Goal: Task Accomplishment & Management: Complete application form

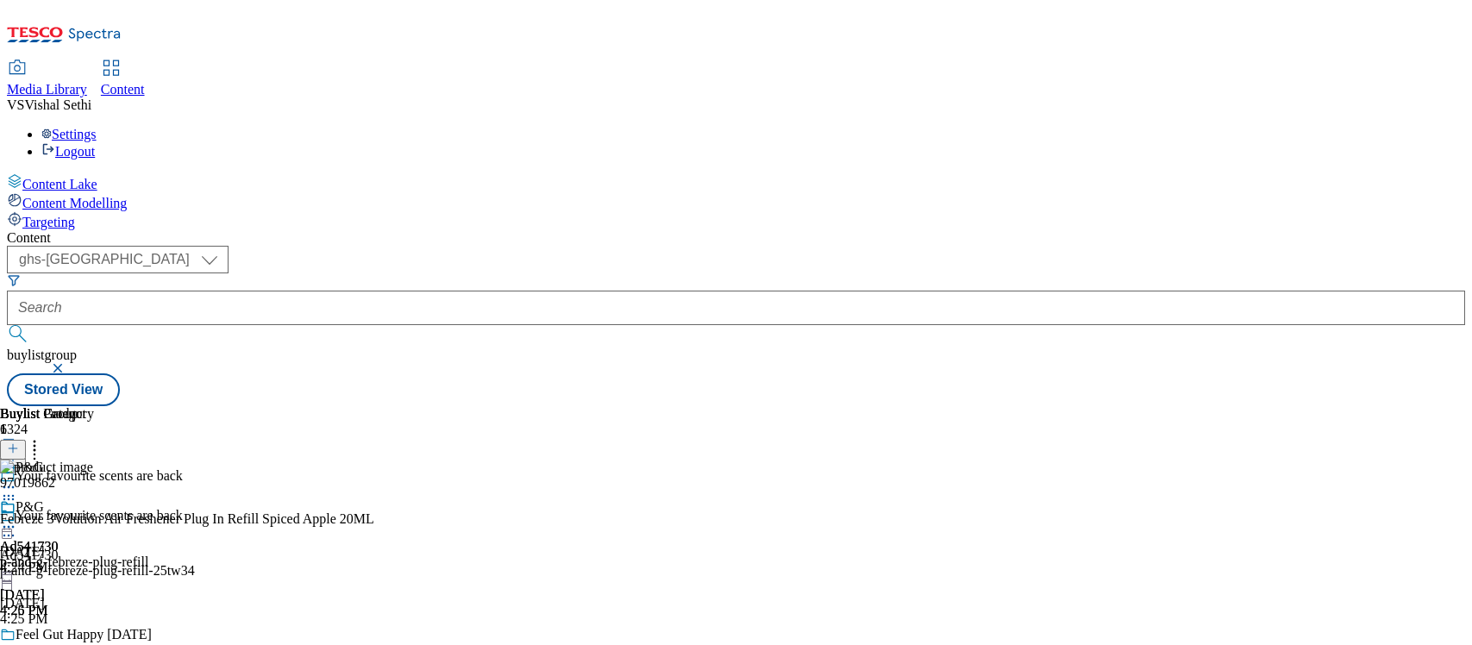
select select "ghs-uk"
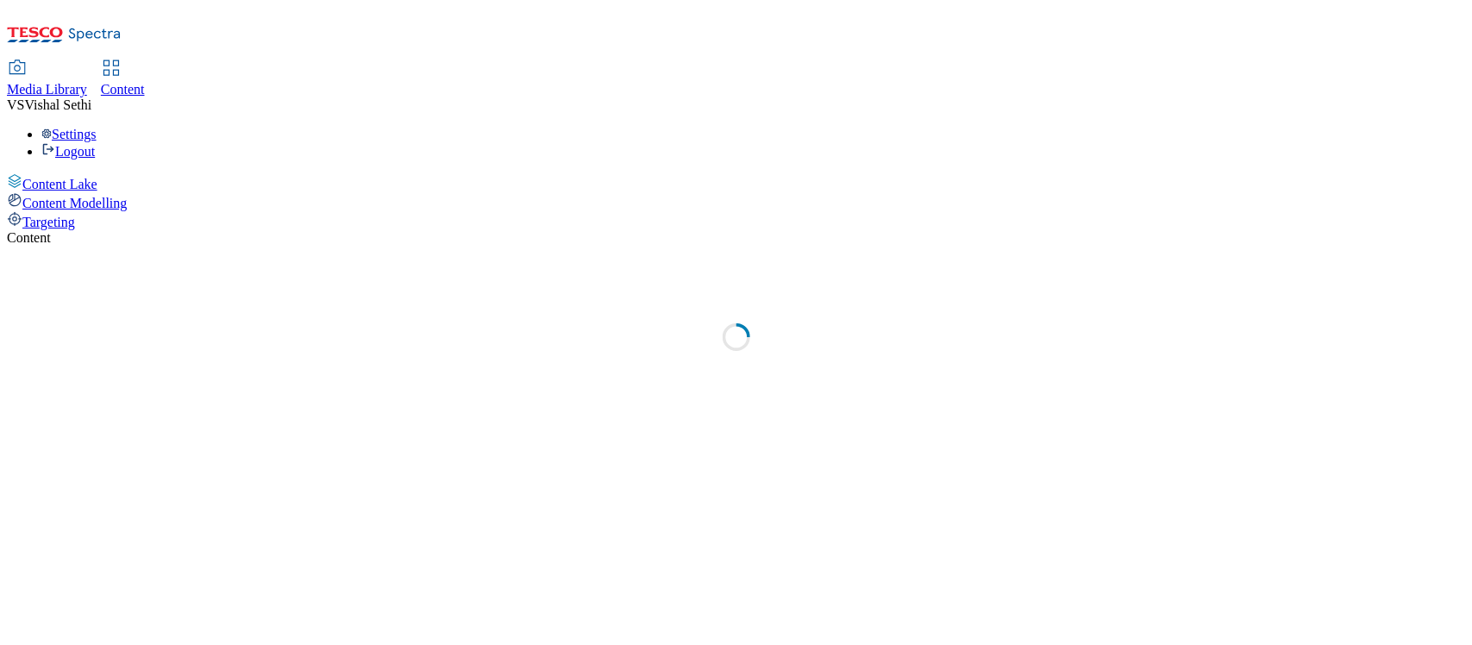
select select "ghs-uk"
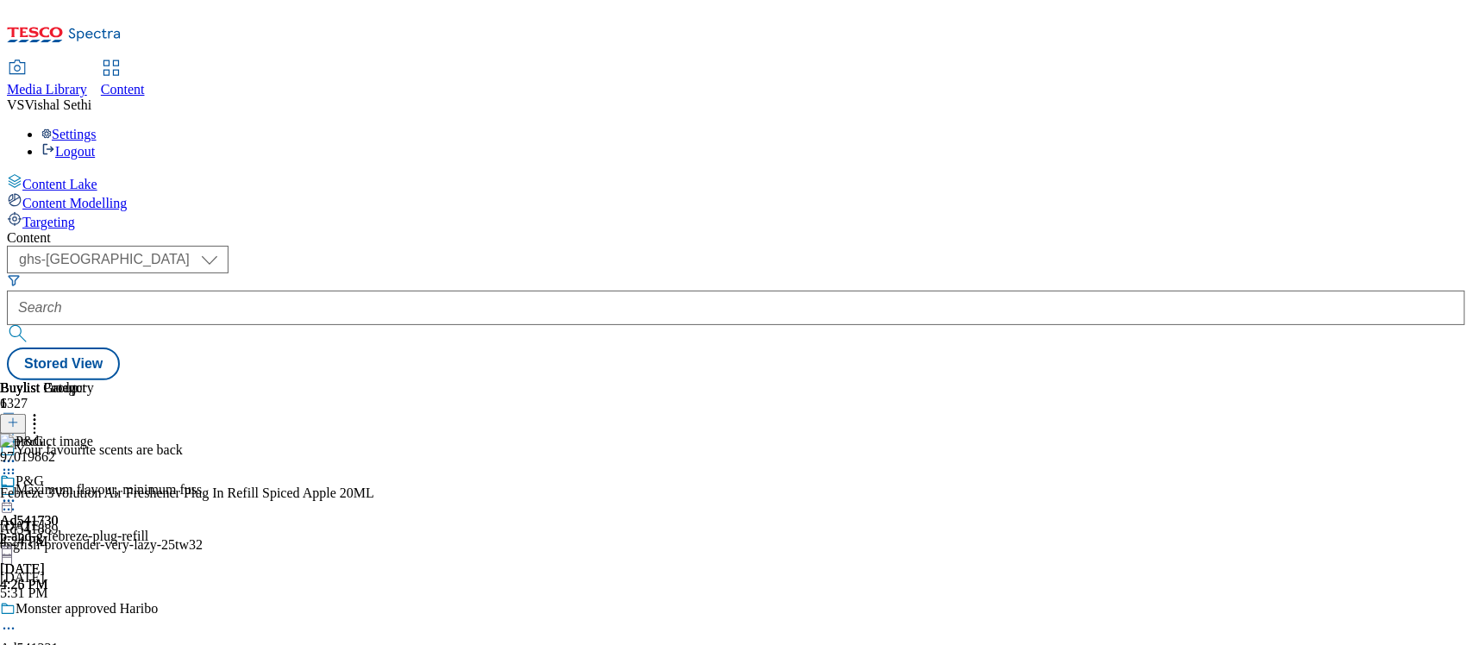
click at [19, 425] on icon at bounding box center [13, 431] width 12 height 12
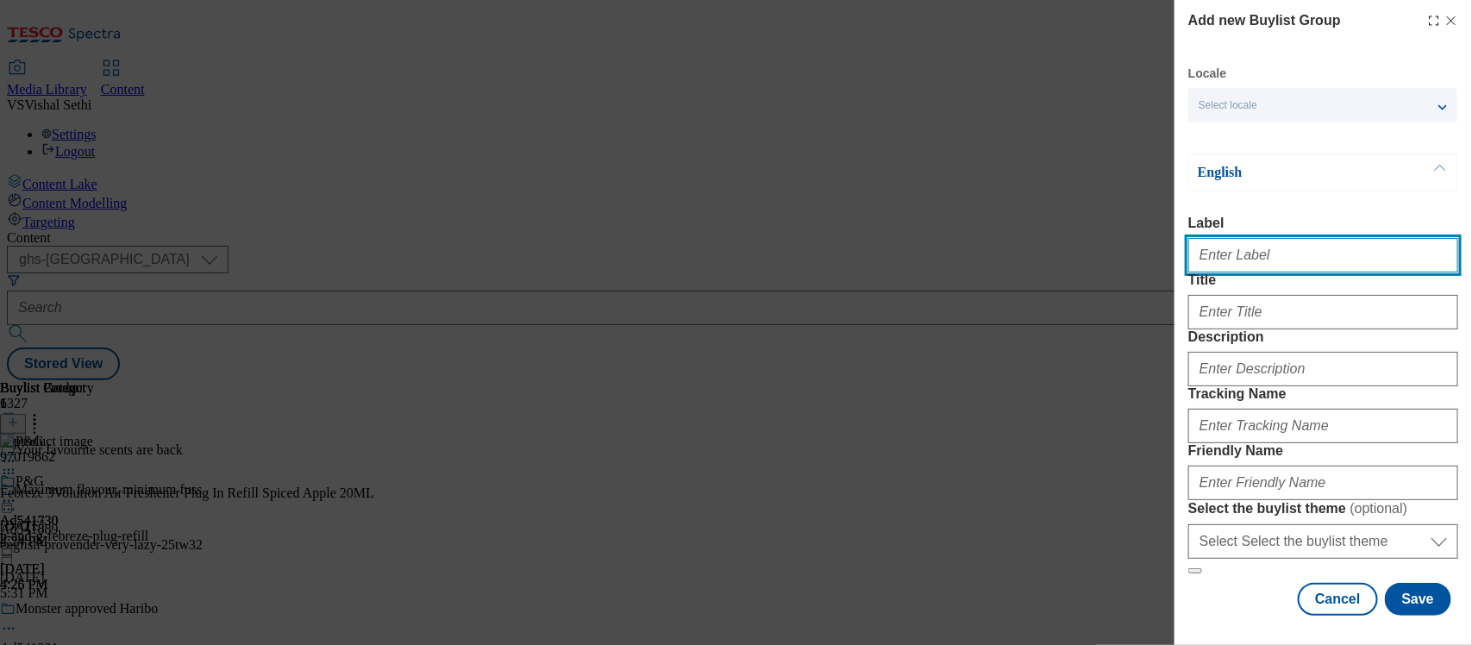
click at [1222, 255] on input "Label" at bounding box center [1323, 255] width 270 height 34
paste input "542389"
type input "Ad542389"
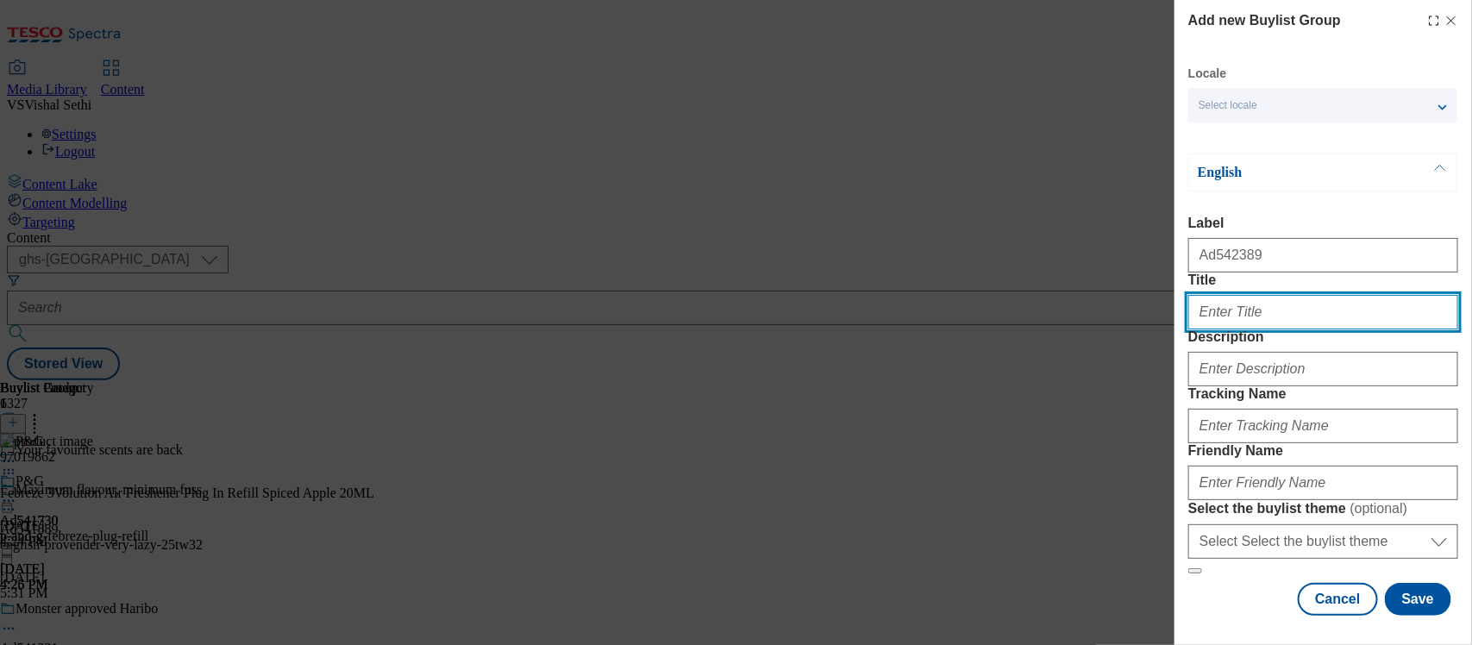
click at [1241, 329] on input "Title" at bounding box center [1323, 312] width 270 height 34
paste input "Start your Day on the Right Oat"
type input "Start your Day on the Right Oat"
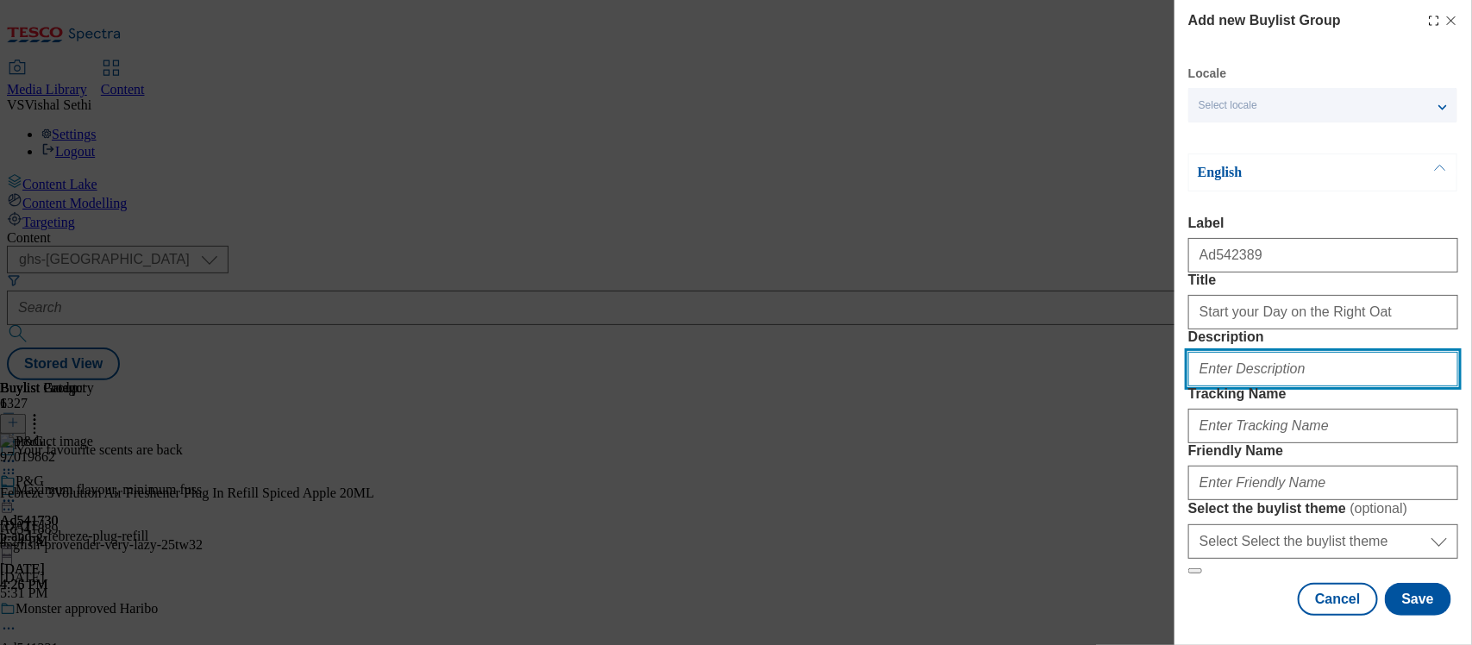
click at [1242, 386] on input "Description" at bounding box center [1323, 369] width 270 height 34
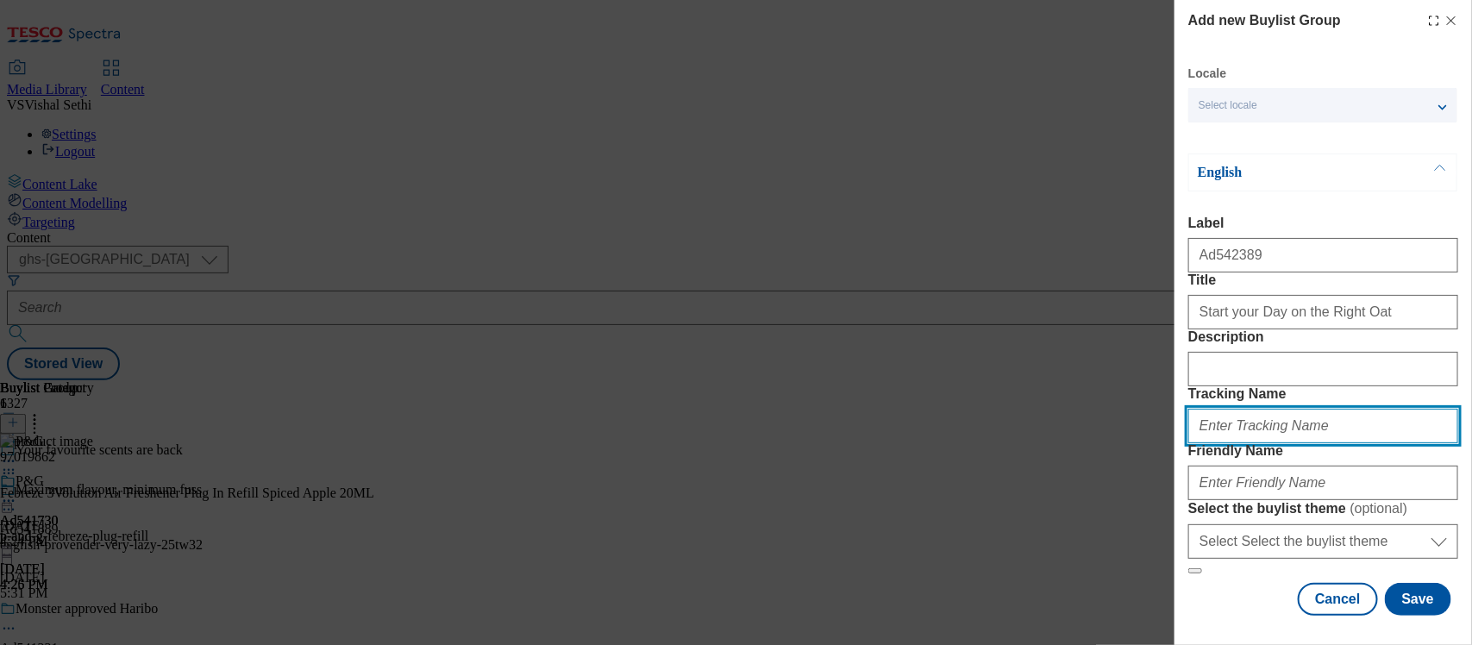
click at [1235, 443] on input "Tracking Name" at bounding box center [1323, 426] width 270 height 34
paste input "542389"
type input "DH_AD542389"
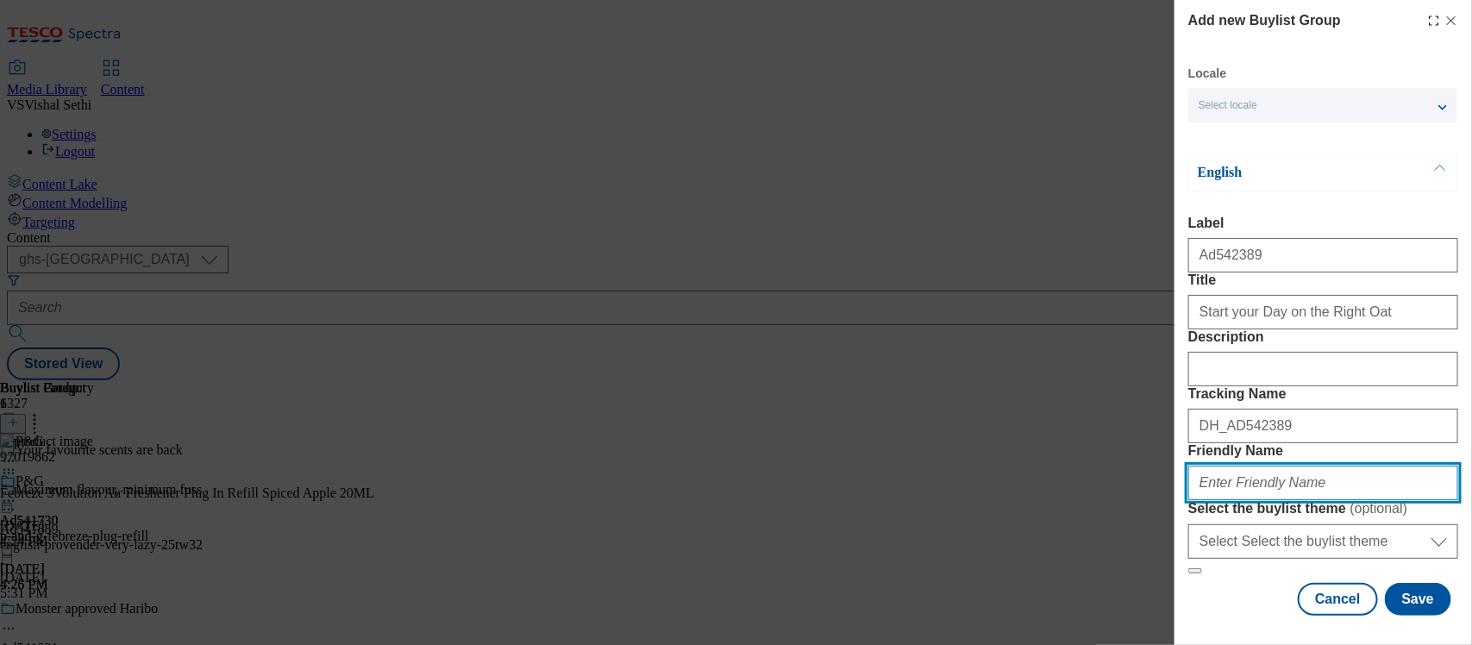
click at [1260, 466] on input "Friendly Name" at bounding box center [1323, 483] width 270 height 34
type input "mondelez-cadbury-brunch-25tw31"
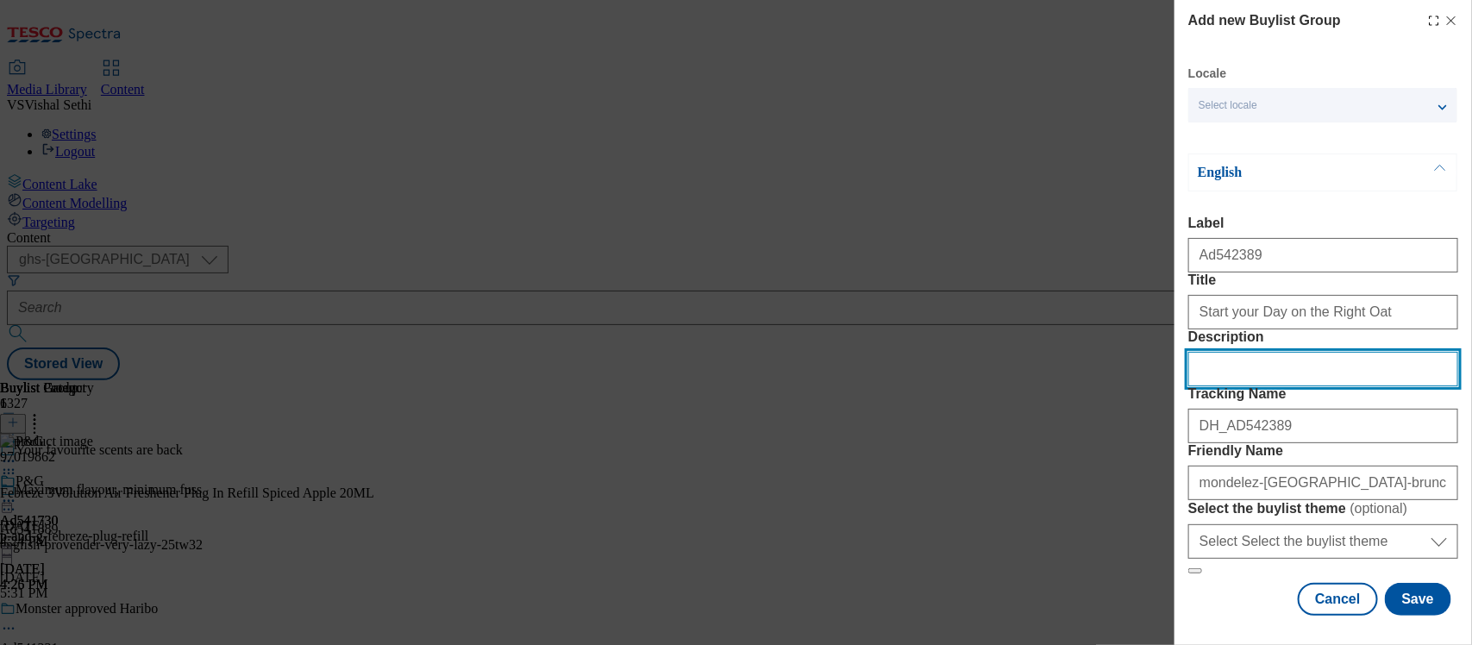
click at [1287, 352] on input "Description" at bounding box center [1323, 369] width 270 height 34
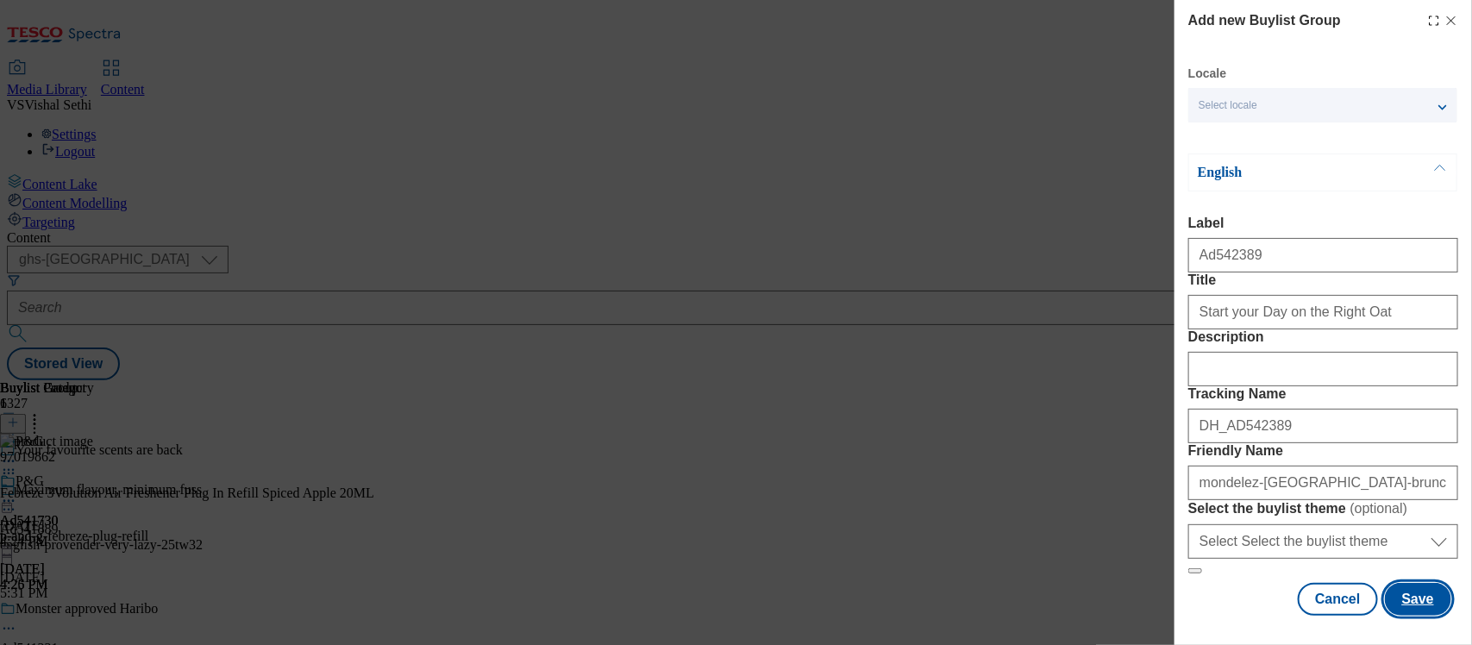
click at [1399, 583] on button "Save" at bounding box center [1418, 599] width 66 height 33
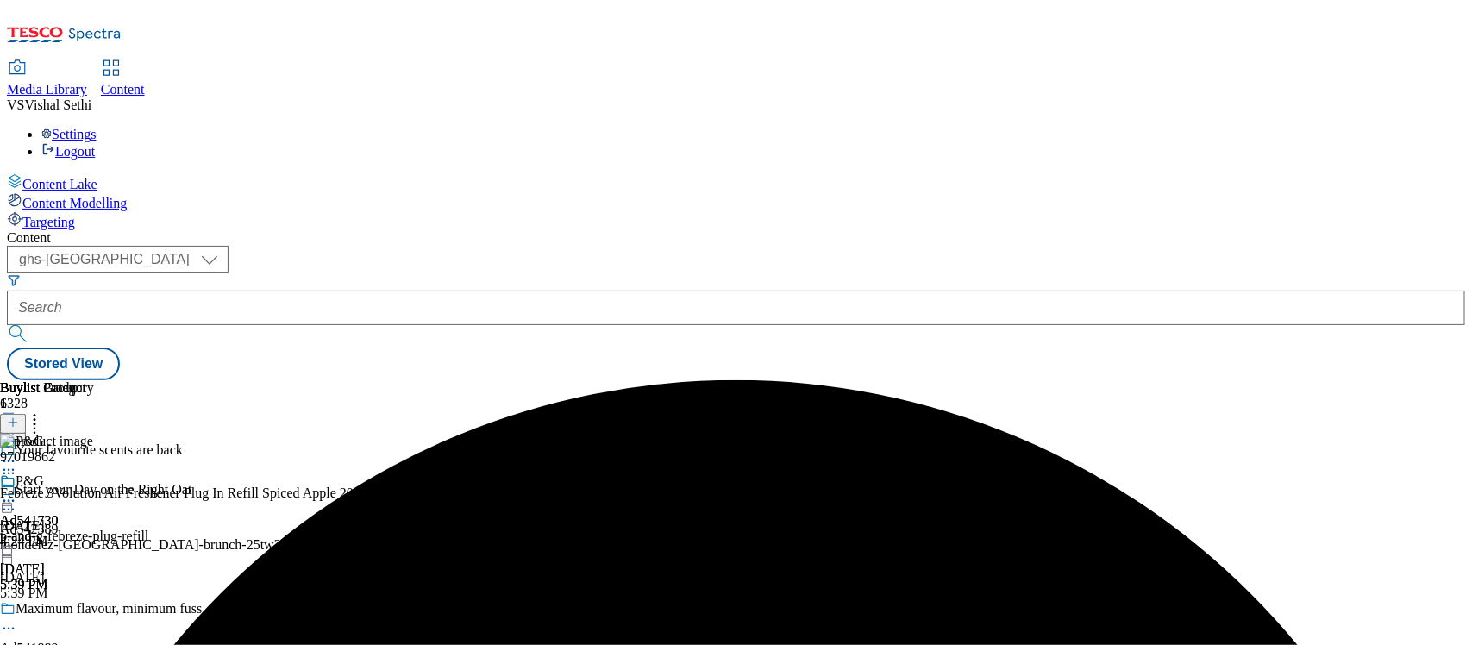
click at [288, 537] on div "mondelez-cadbury-brunch-25tw31" at bounding box center [144, 545] width 288 height 16
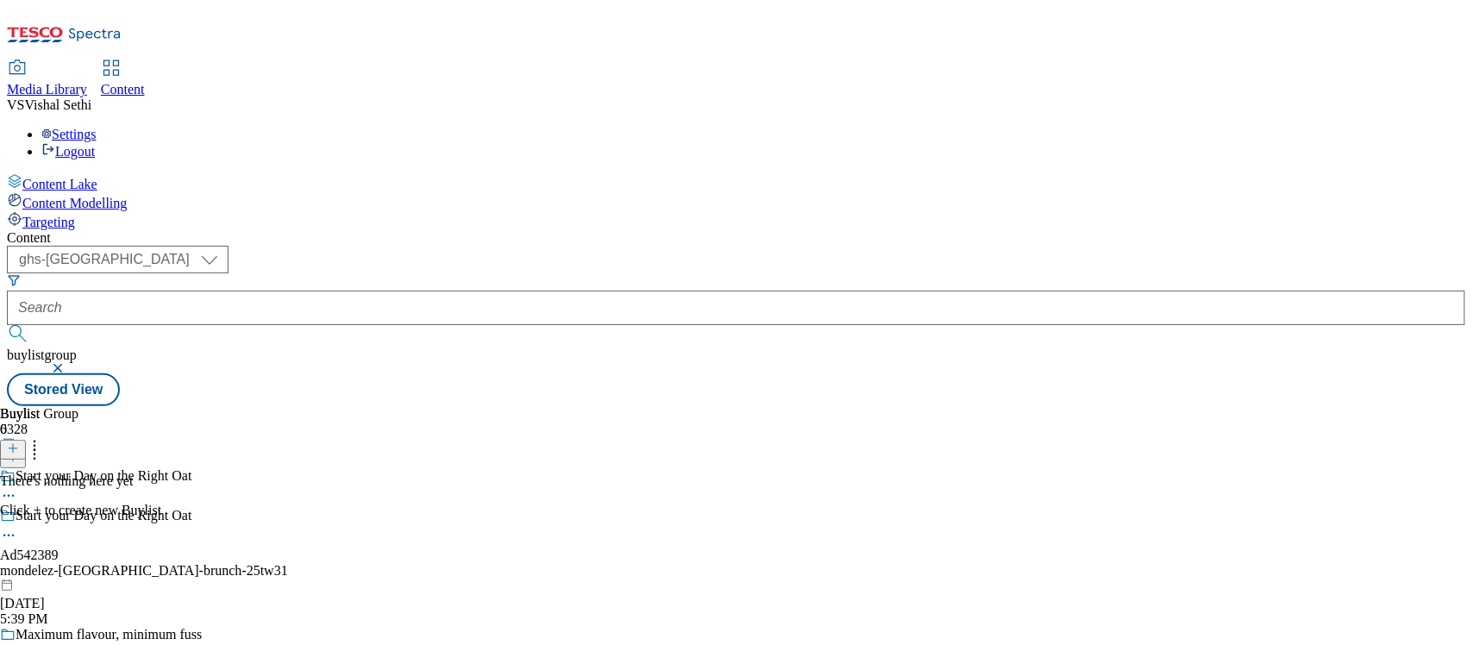
click at [19, 442] on icon at bounding box center [13, 448] width 12 height 12
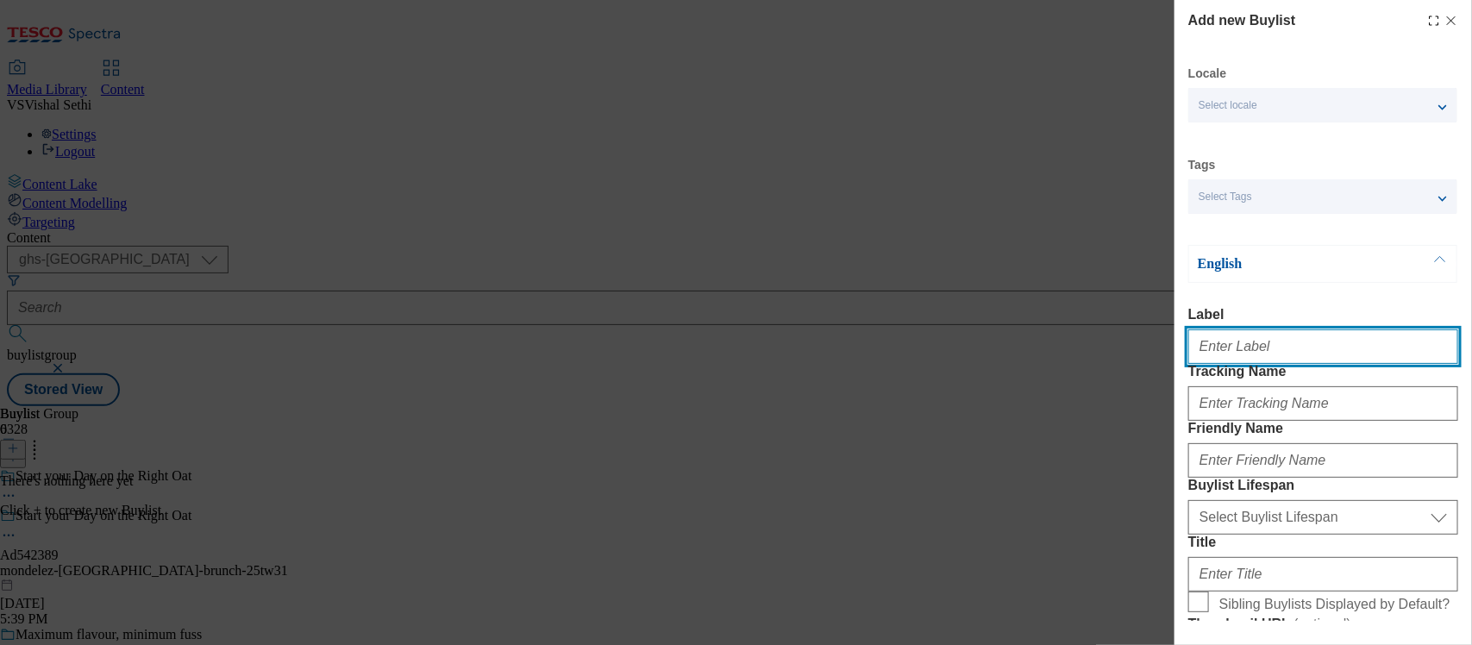
click at [1229, 342] on input "Label" at bounding box center [1323, 346] width 270 height 34
paste input "542389"
type input "Ad542389"
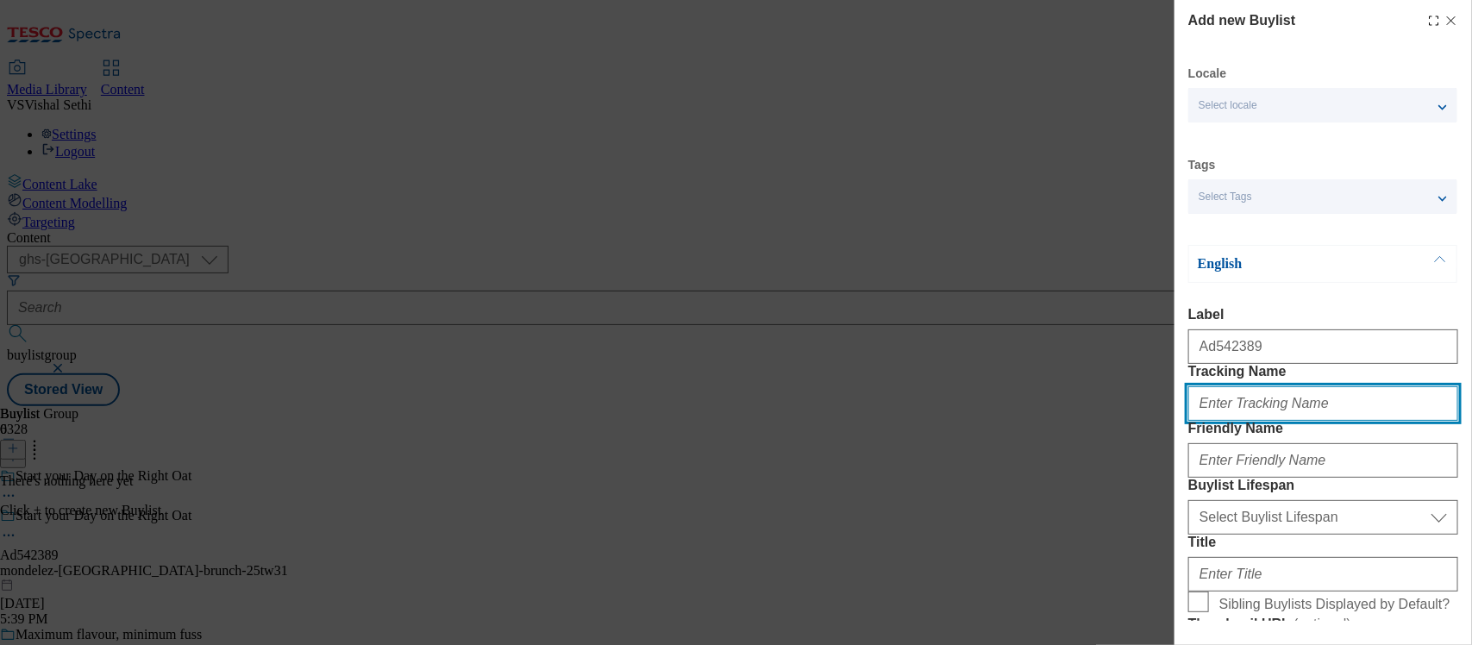
click at [1243, 421] on input "Tracking Name" at bounding box center [1323, 403] width 270 height 34
paste input "542389"
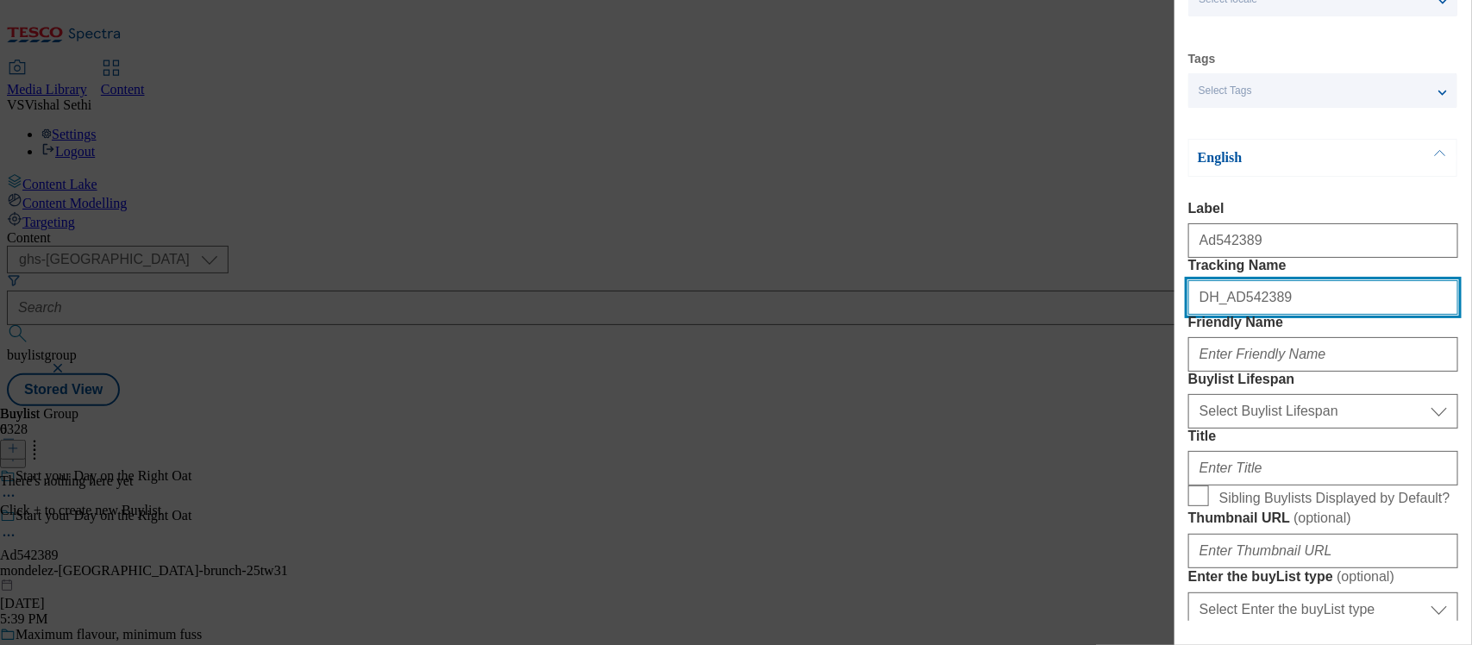
scroll to position [108, 0]
type input "DH_AD542389"
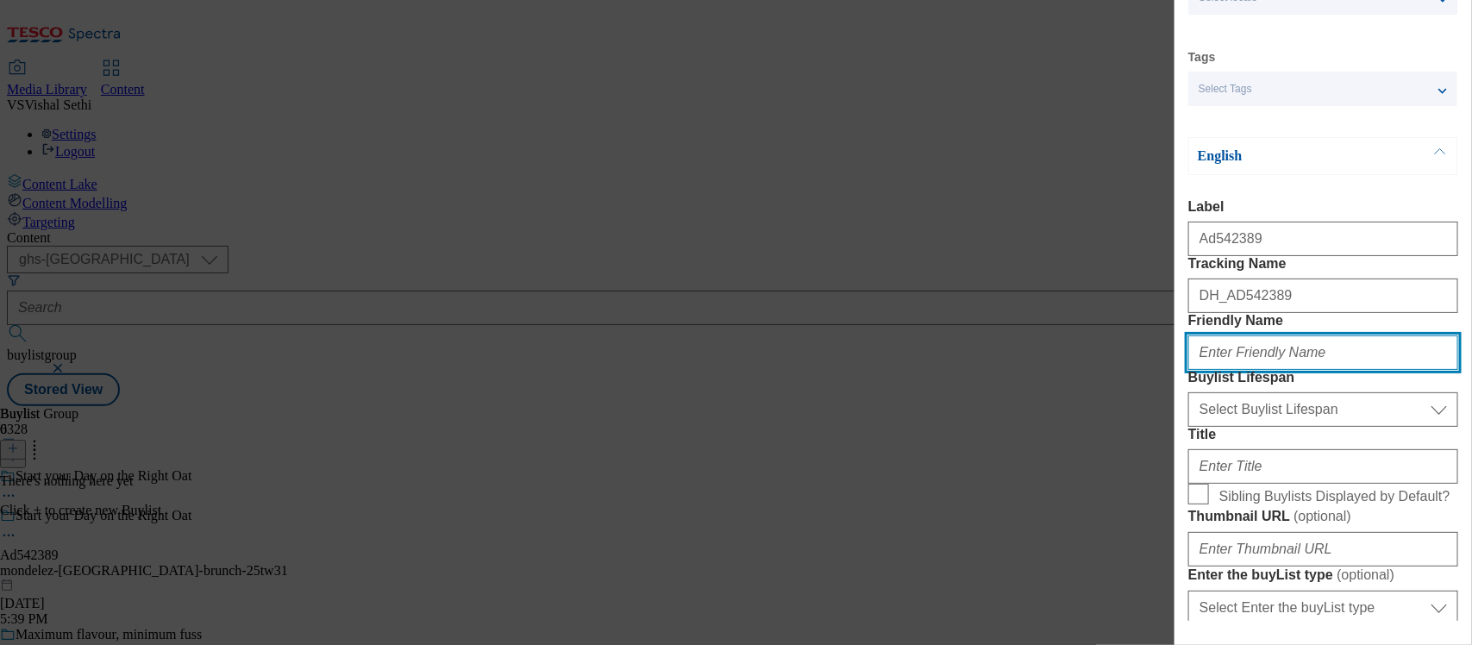
click at [1290, 370] on input "Friendly Name" at bounding box center [1323, 352] width 270 height 34
type input "mondelez"
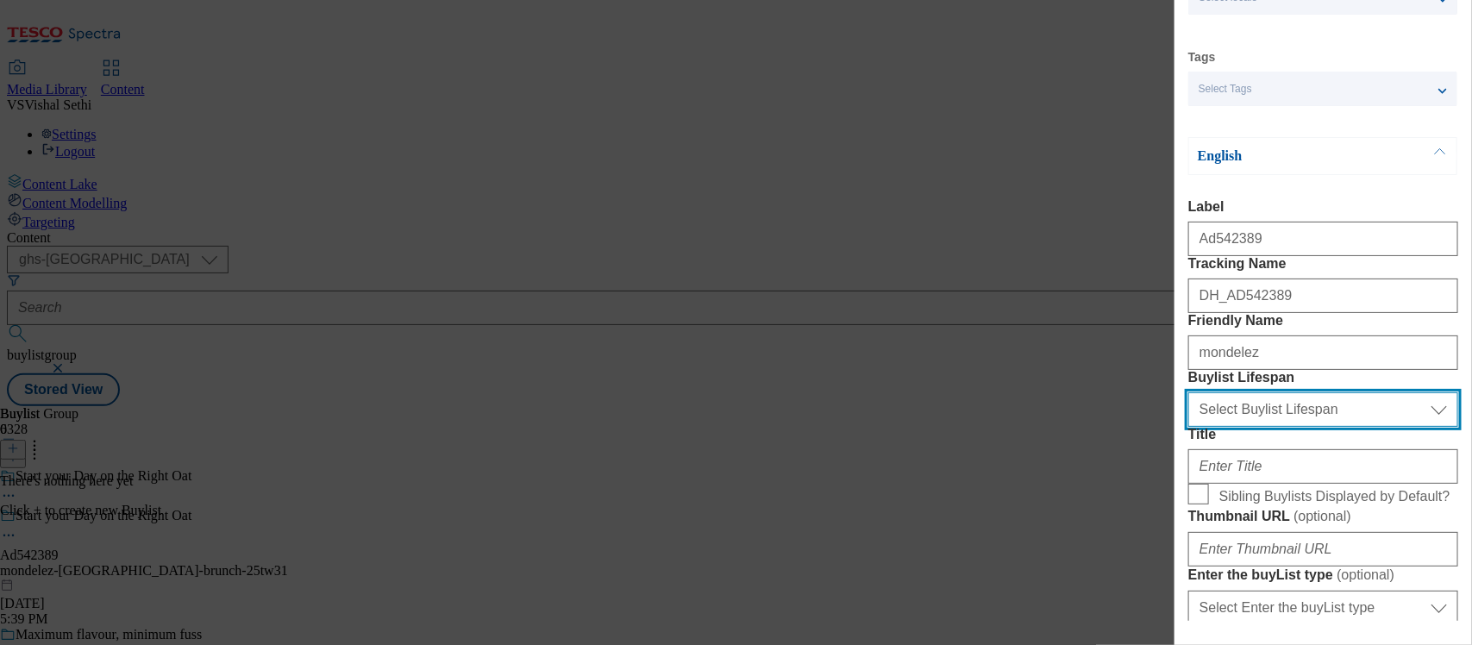
drag, startPoint x: 1303, startPoint y: 501, endPoint x: 1300, endPoint y: 519, distance: 18.3
click at [1303, 427] on select "Select Buylist Lifespan evergreen seasonal tactical" at bounding box center [1323, 409] width 270 height 34
select select "tactical"
click at [1188, 427] on select "Select Buylist Lifespan evergreen seasonal tactical" at bounding box center [1323, 409] width 270 height 34
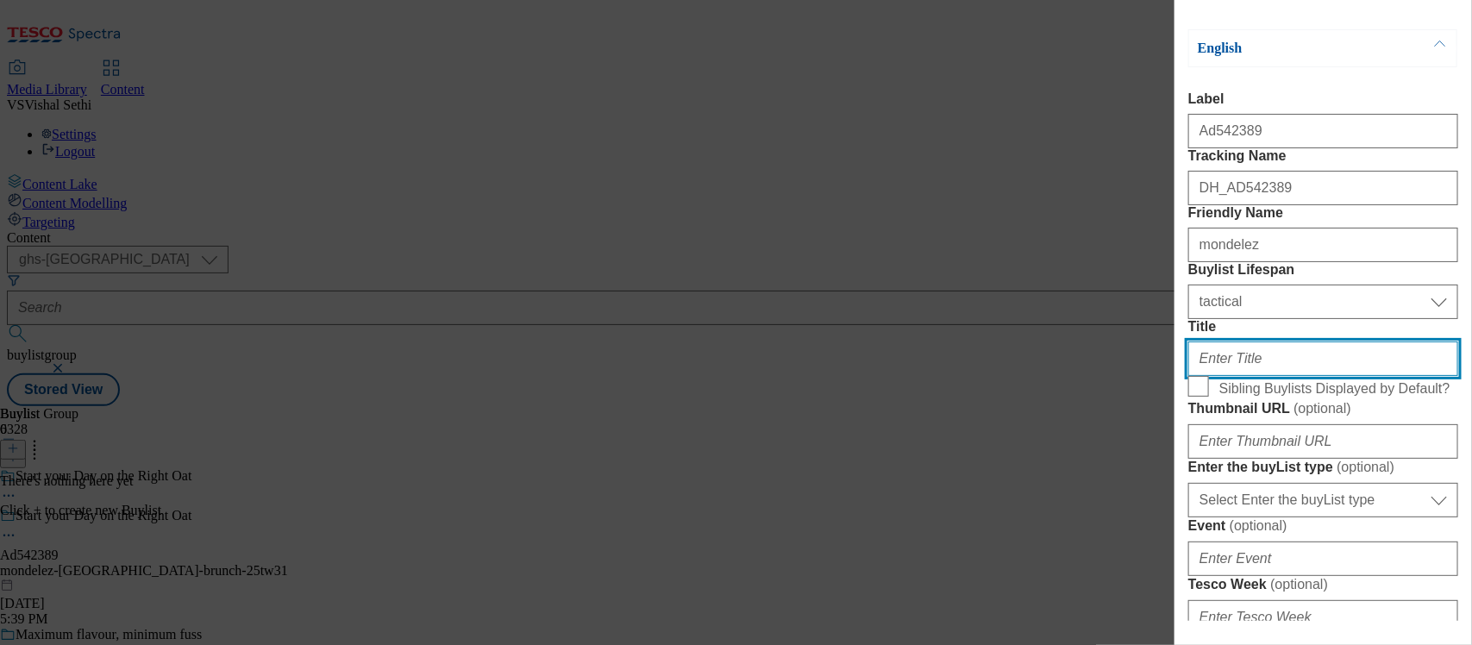
click at [1256, 376] on input "Title" at bounding box center [1323, 358] width 270 height 34
paste input "Pick up your Cadbury Brunch Oat Bar Here"
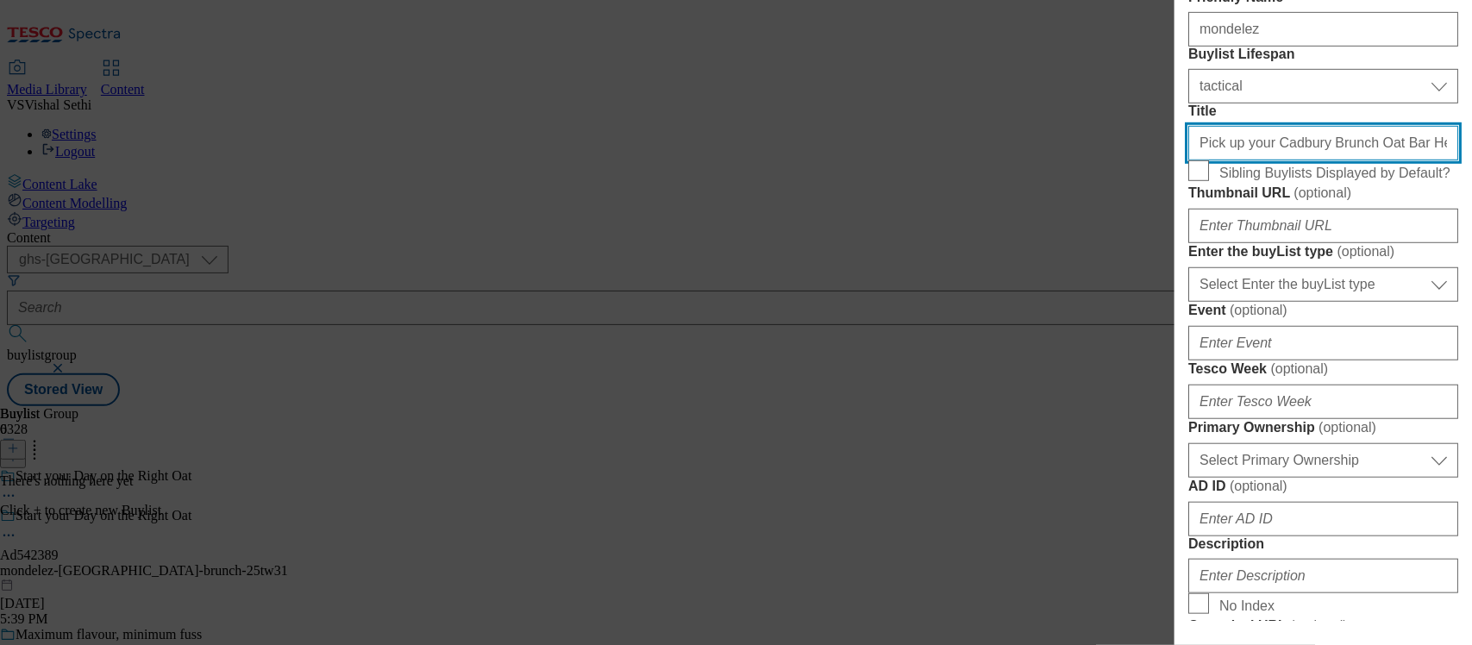
scroll to position [539, 0]
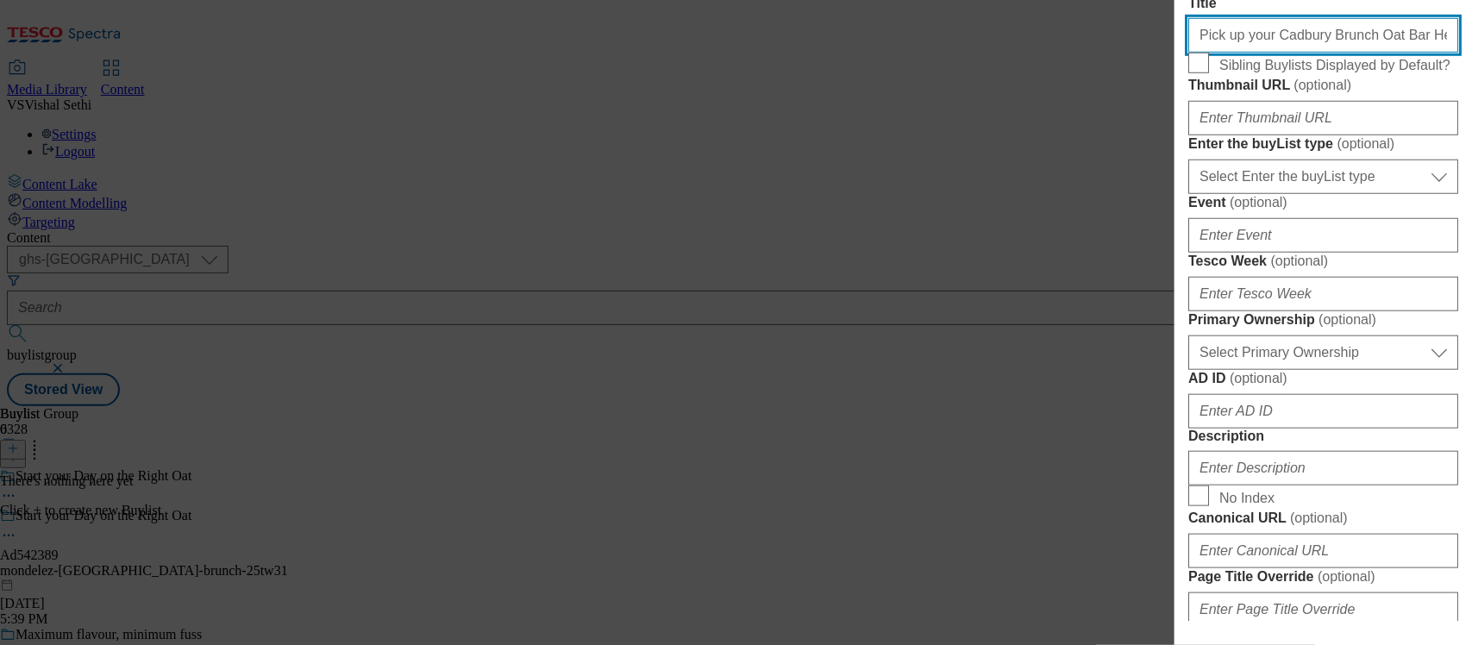
type input "Pick up your Cadbury Brunch Oat Bar Here"
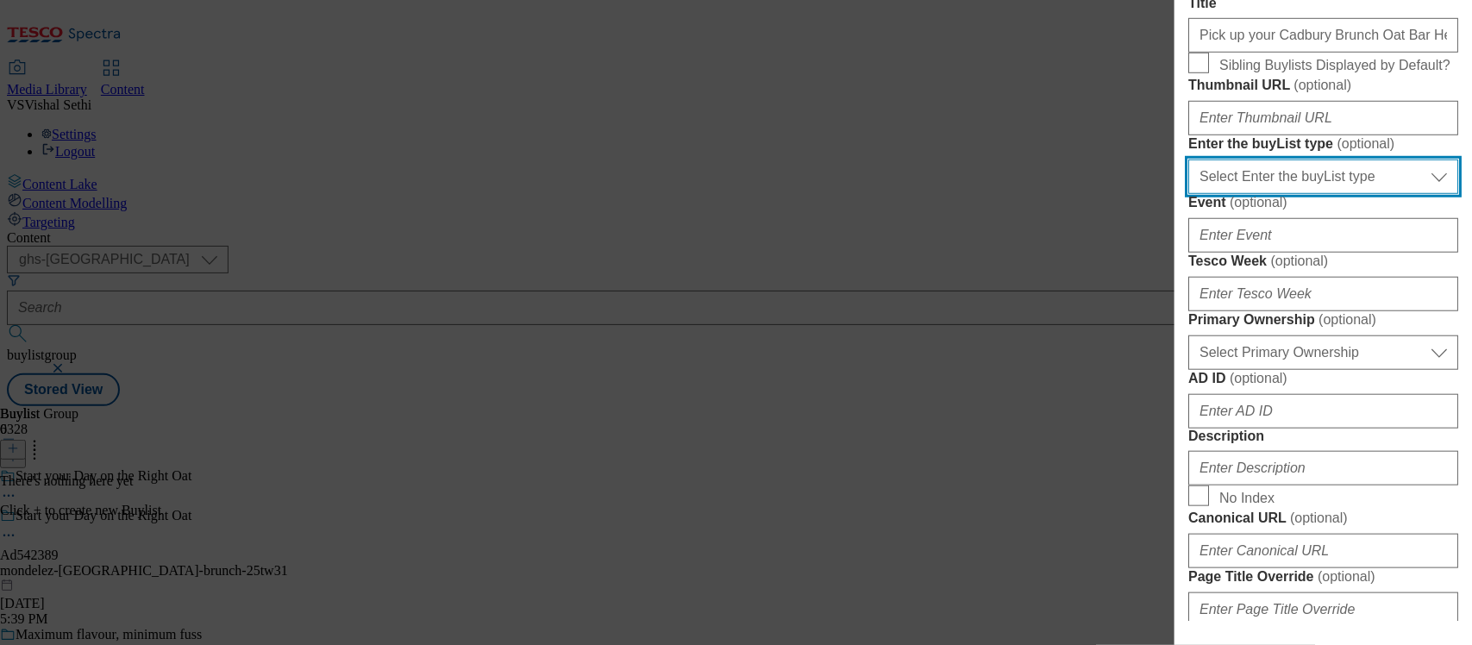
click at [1281, 194] on select "Select Enter the buyList type event supplier funded long term >4 weeks supplier…" at bounding box center [1323, 176] width 270 height 34
select select "supplier funded short term 1-3 weeks"
click at [1188, 194] on select "Select Enter the buyList type event supplier funded long term >4 weeks supplier…" at bounding box center [1323, 176] width 270 height 34
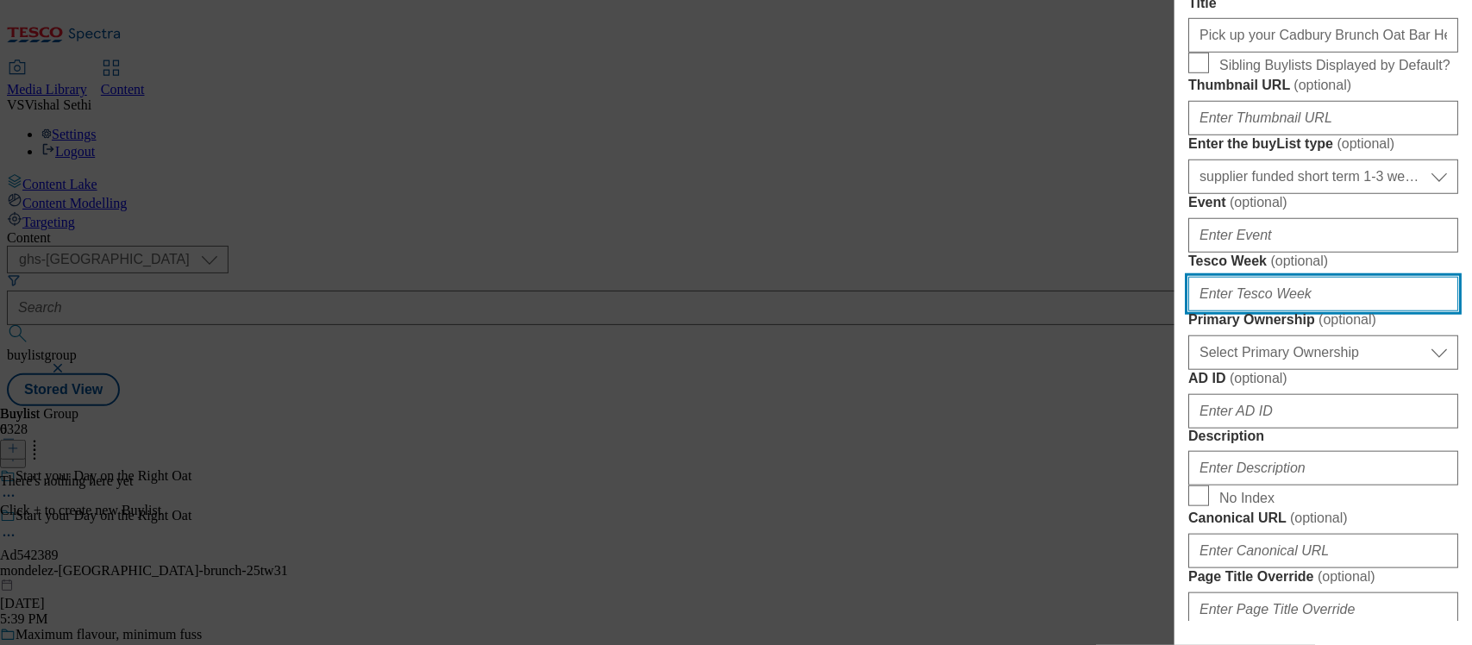
click at [1216, 311] on input "Tesco Week ( optional )" at bounding box center [1323, 294] width 270 height 34
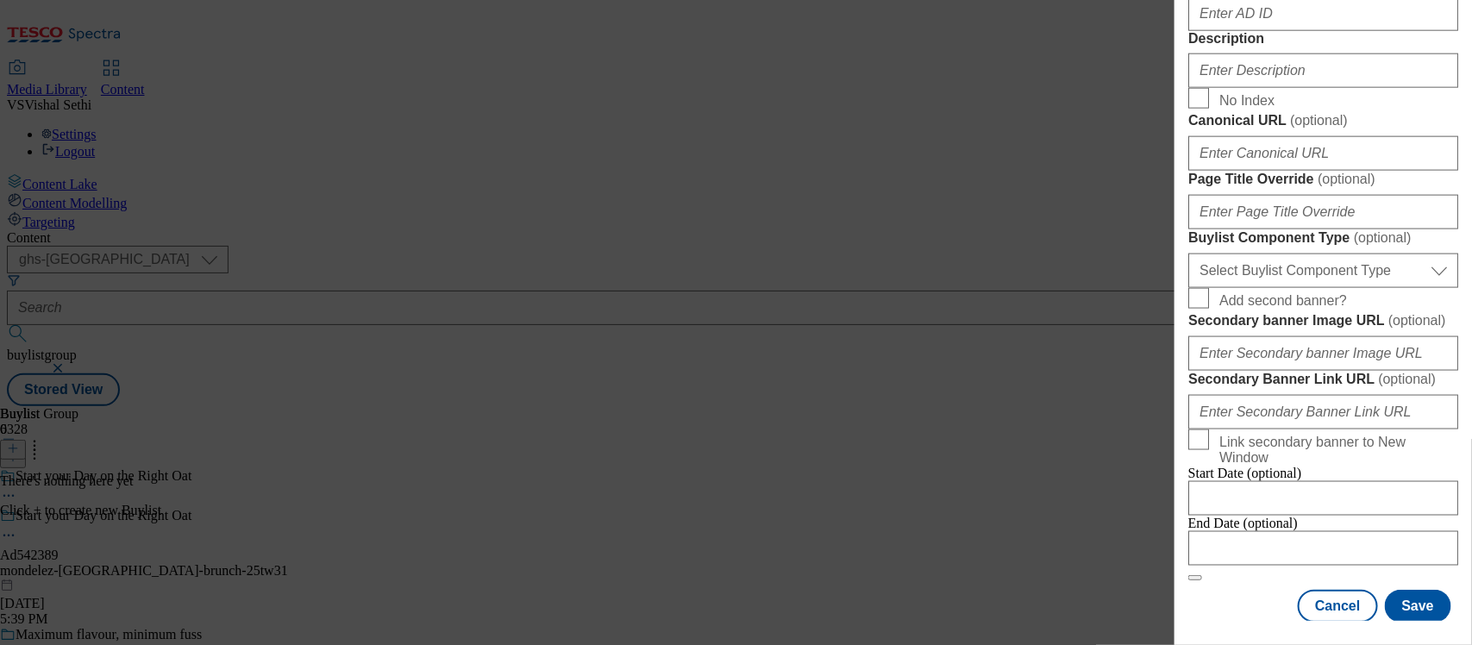
scroll to position [970, 0]
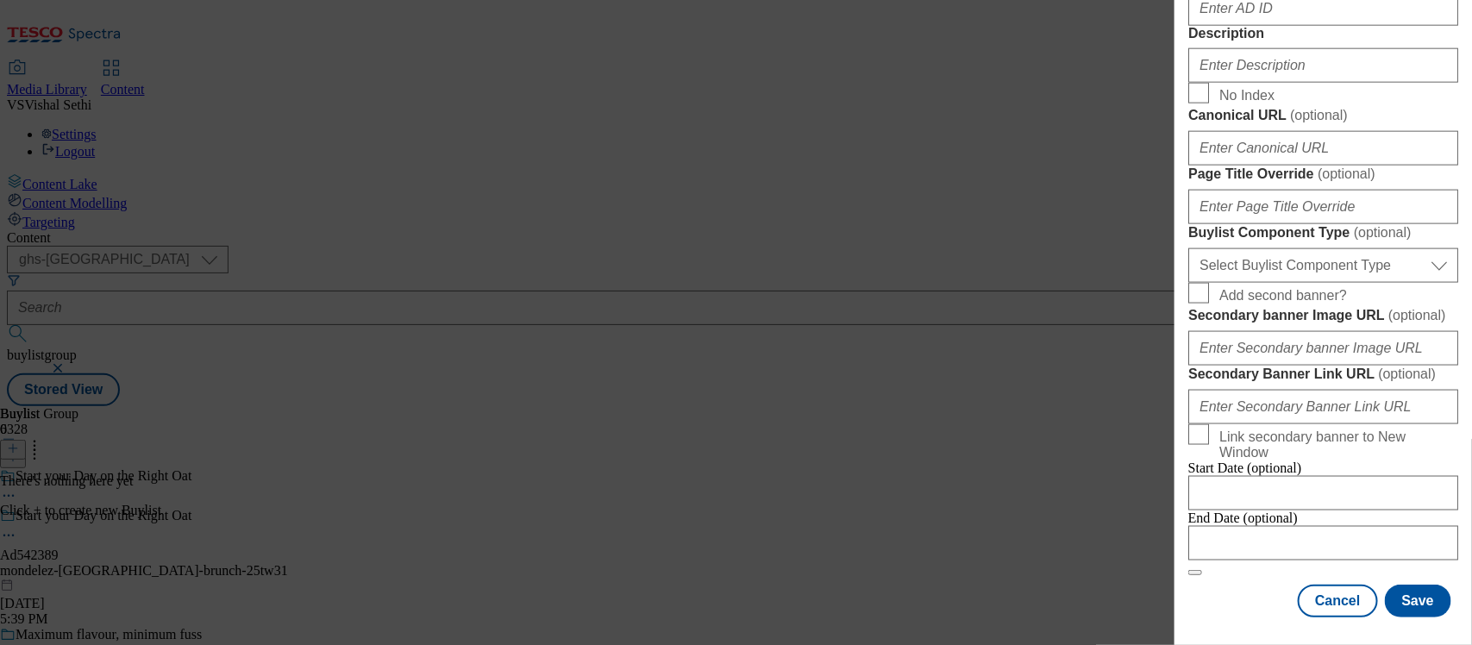
type input "31"
click at [1239, 26] on input "AD ID ( optional )" at bounding box center [1323, 8] width 270 height 34
paste input "Pick up your Cadbury Brunch Oat Bar Here"
drag, startPoint x: 1411, startPoint y: 291, endPoint x: 641, endPoint y: 251, distance: 771.8
click at [641, 251] on div "Add new Buylist Locale Select locale English Welsh Tags Select Tags fnf marketp…" at bounding box center [736, 322] width 1472 height 645
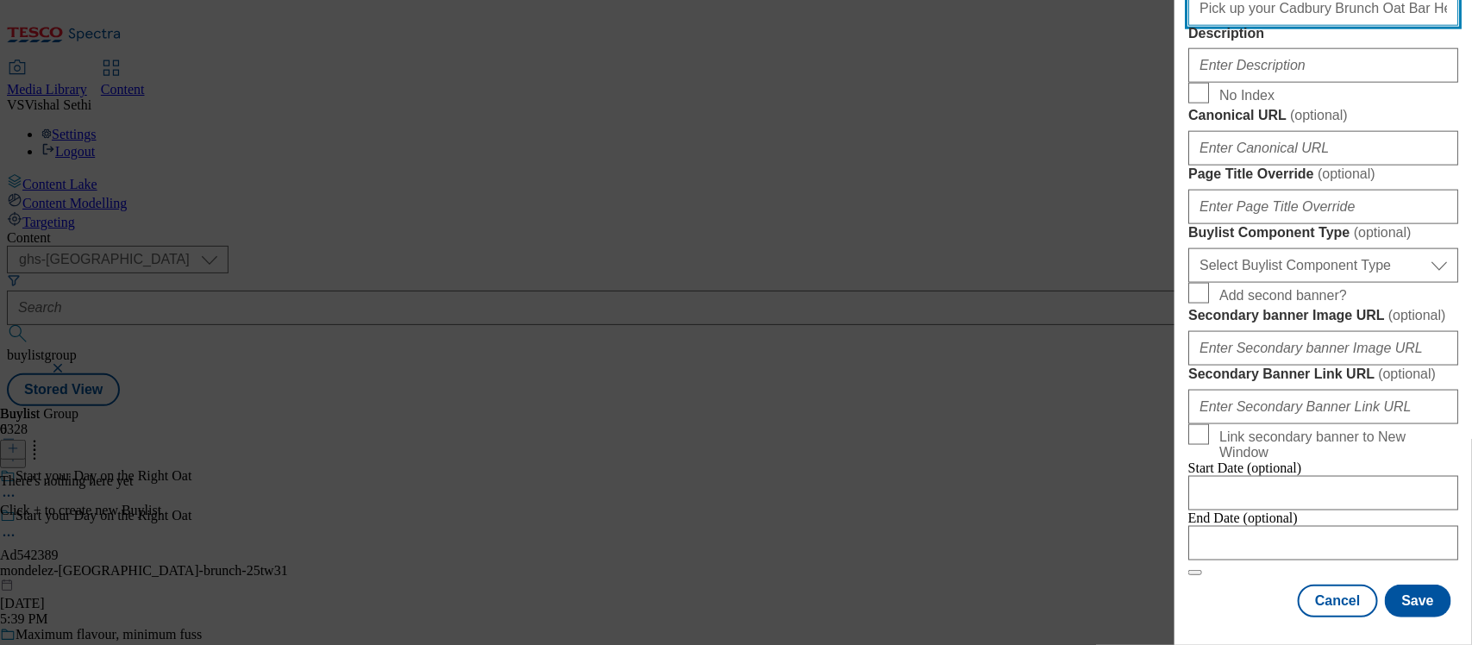
paste input "542389"
type input "542389"
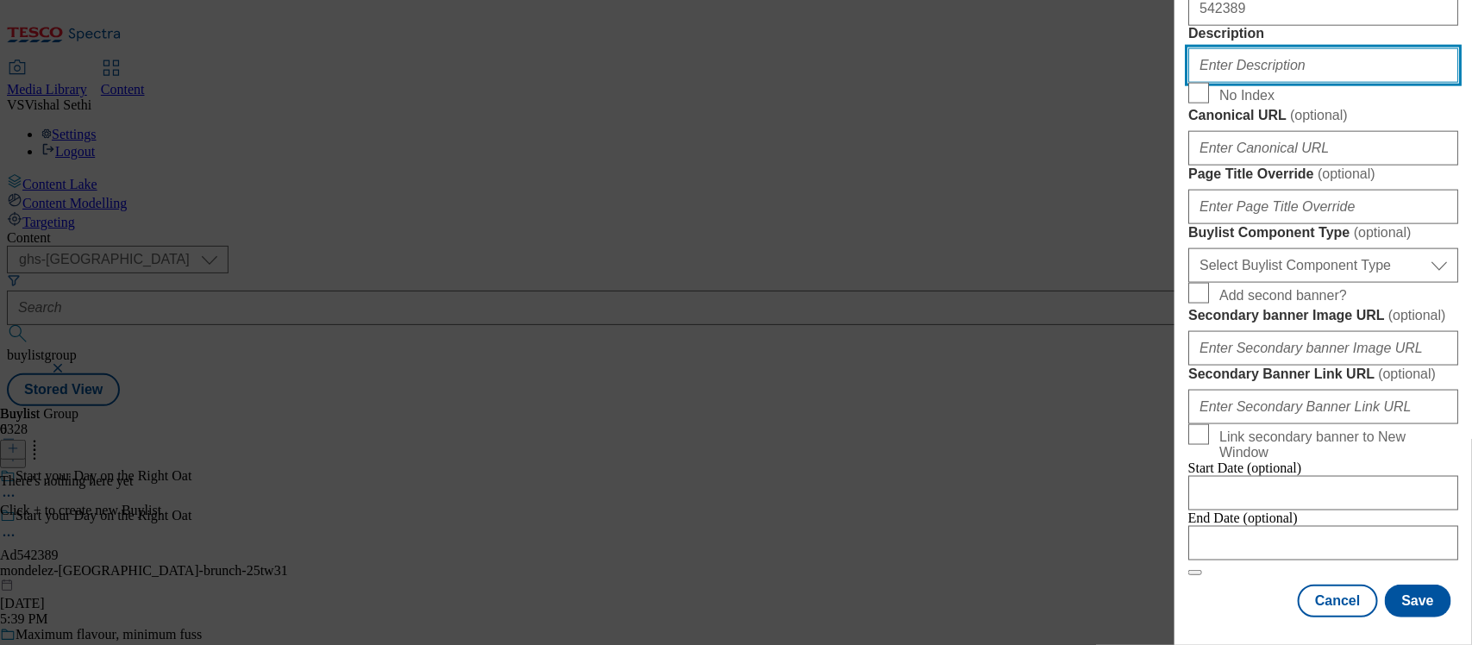
click at [1268, 83] on input "Description" at bounding box center [1323, 65] width 270 height 34
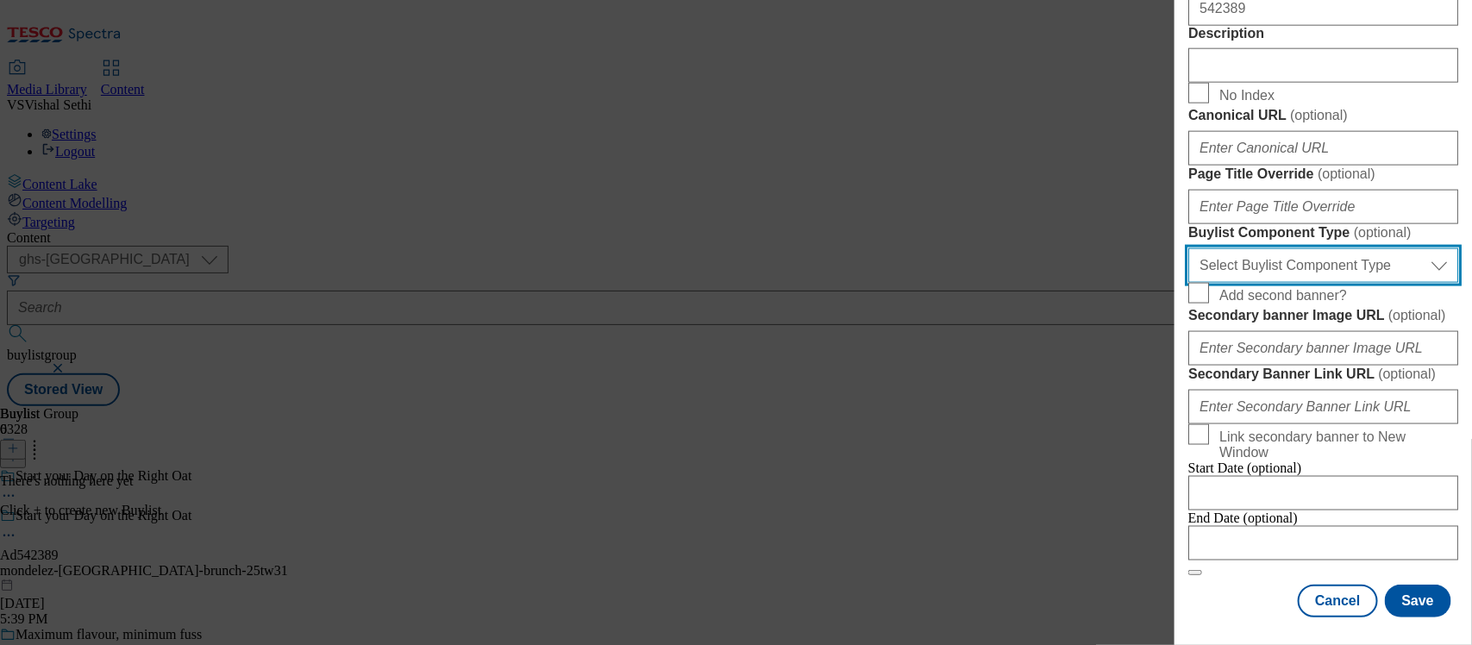
click at [1312, 283] on select "Select Buylist Component Type Banner Competition Header Meal" at bounding box center [1323, 265] width 270 height 34
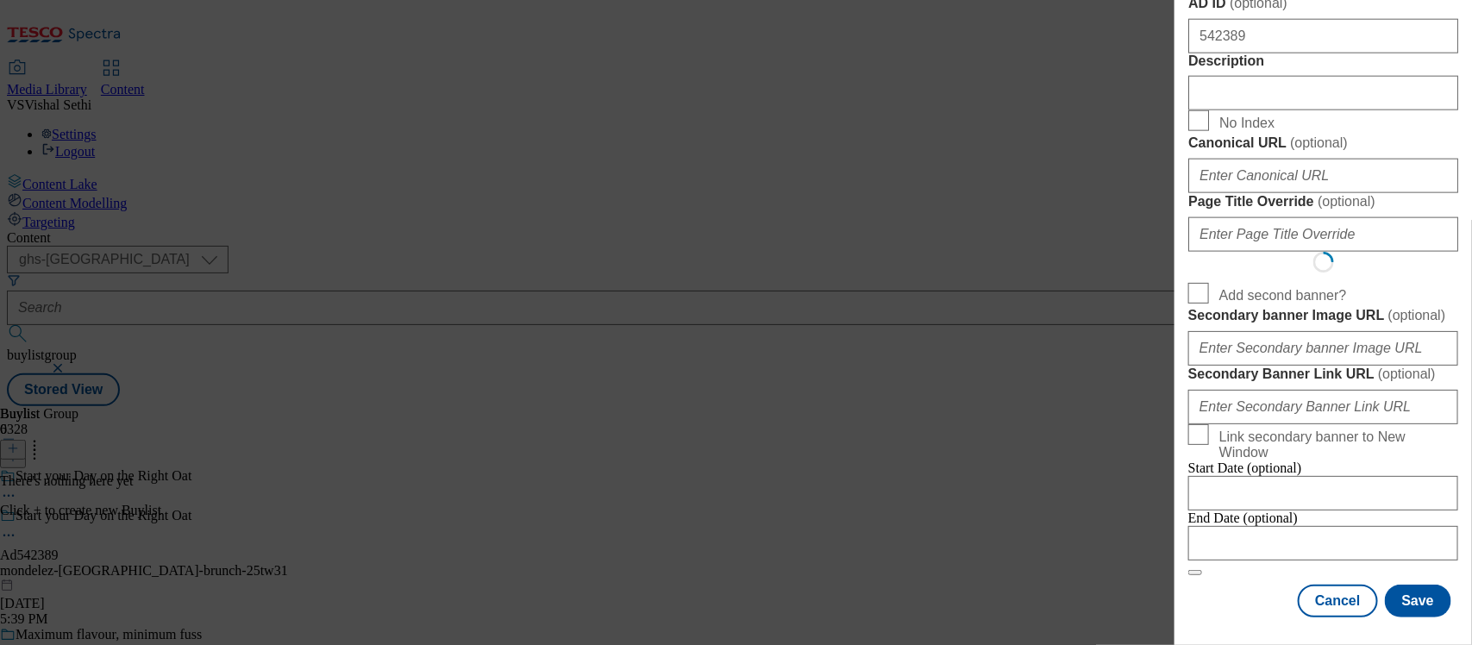
select select "Banner"
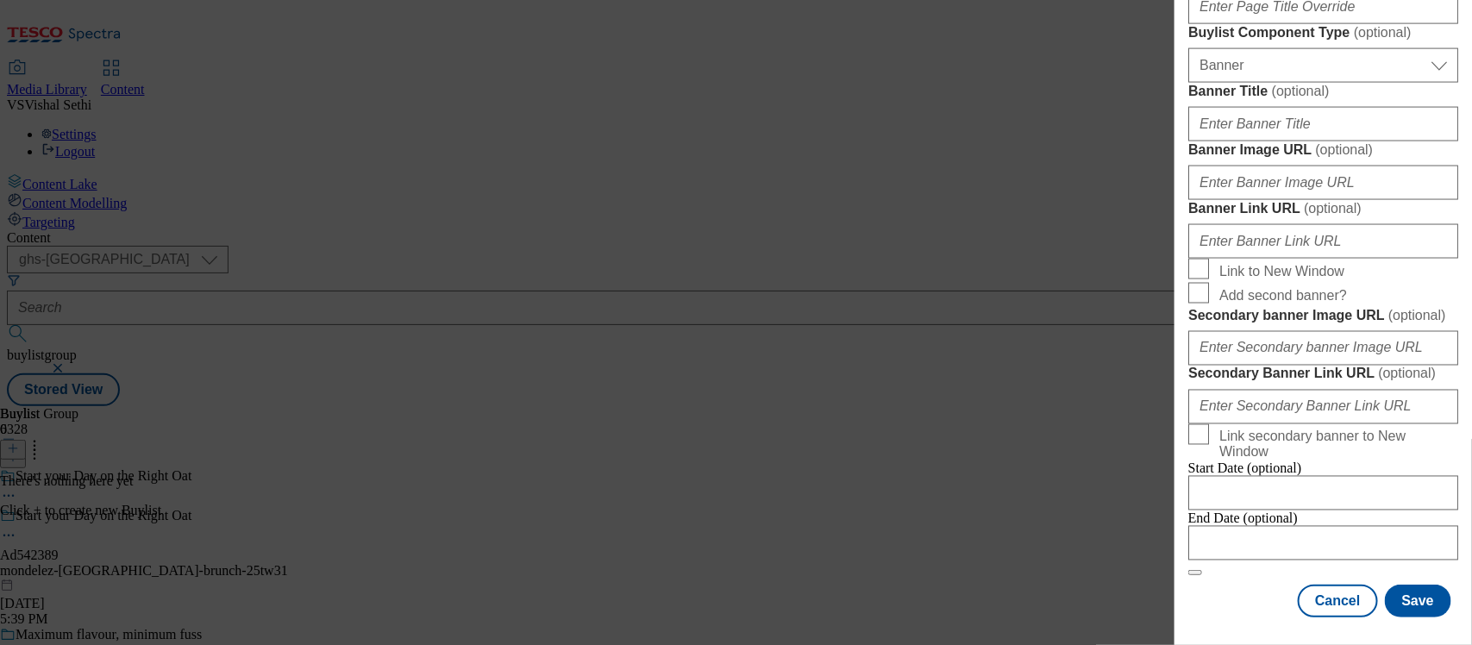
scroll to position [1892, 0]
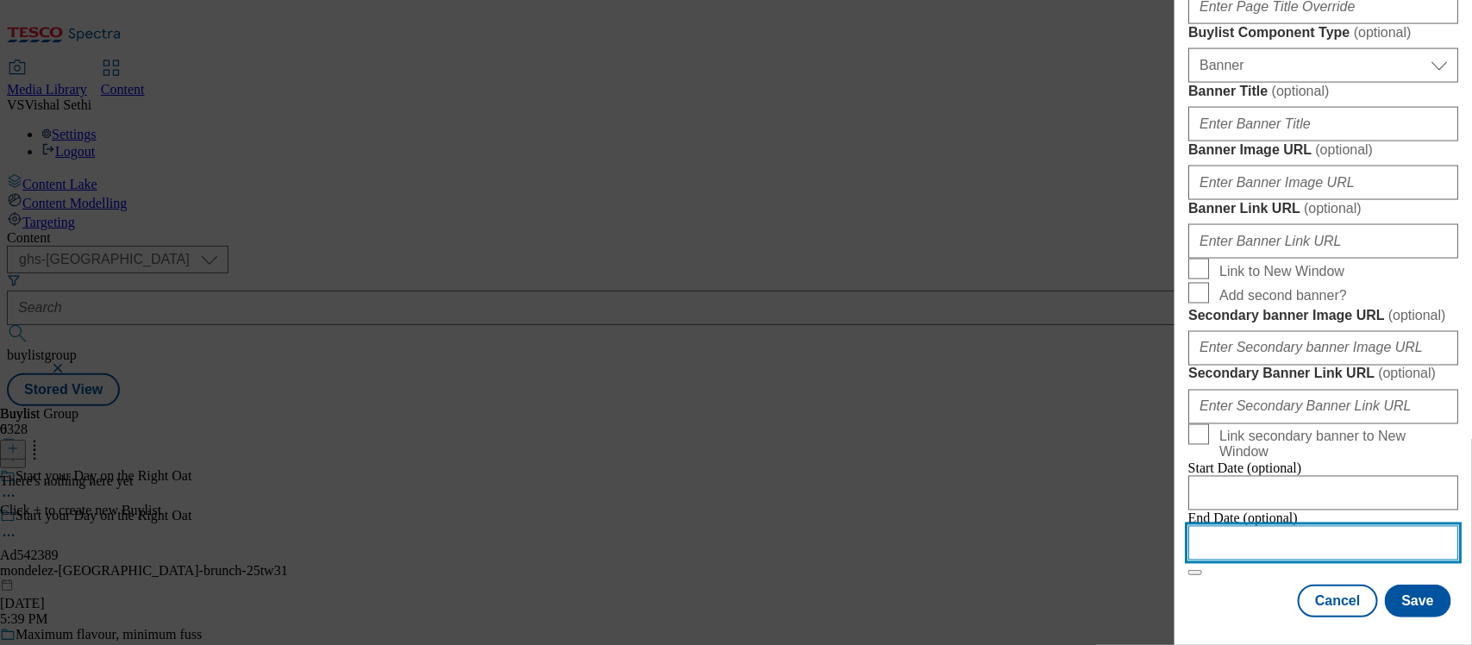
click at [1242, 526] on input "Modal" at bounding box center [1323, 543] width 270 height 34
select select "2025"
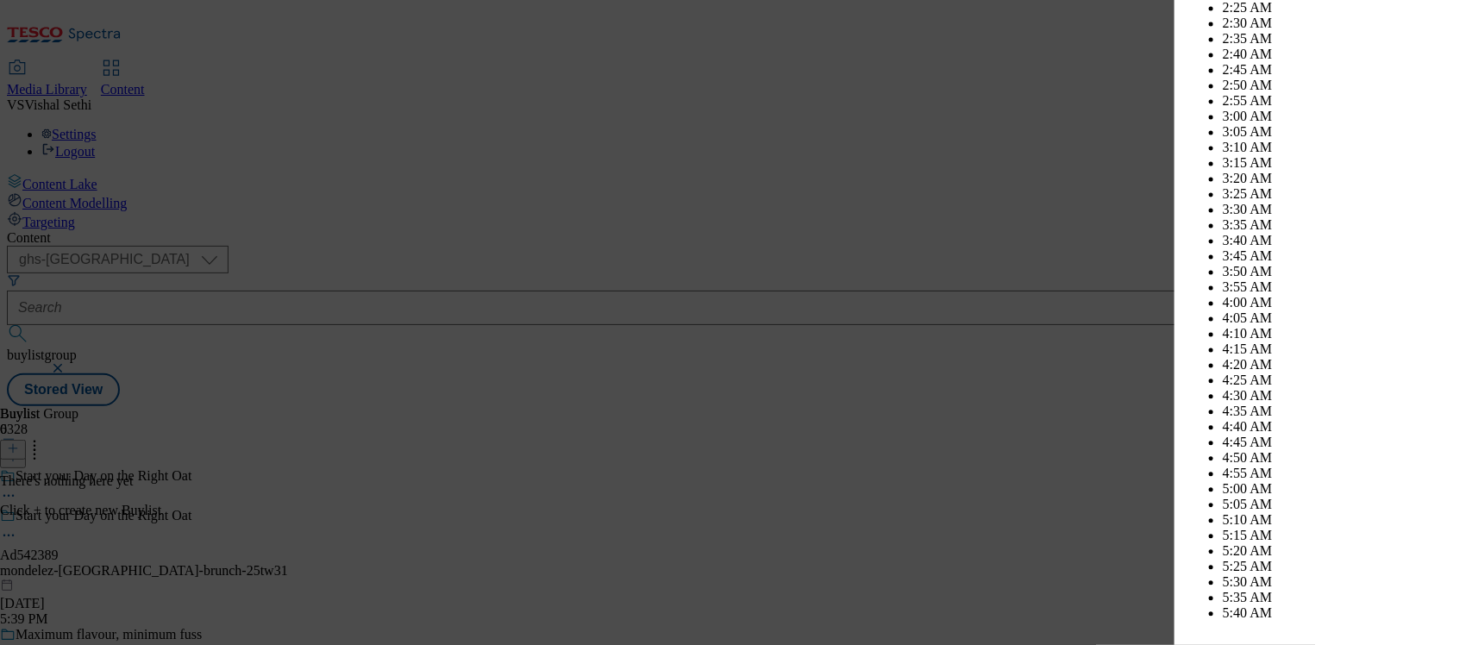
scroll to position [6798, 0]
select select "November"
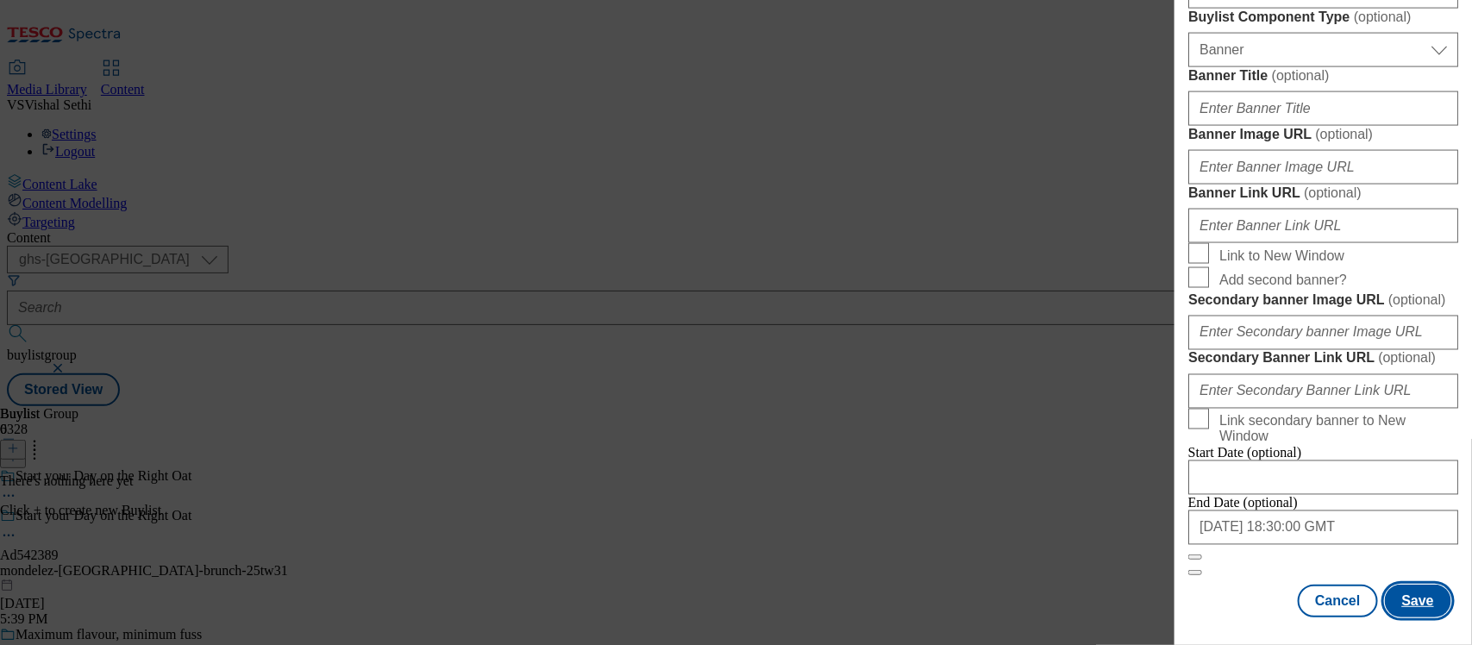
click at [1397, 585] on button "Save" at bounding box center [1418, 601] width 66 height 33
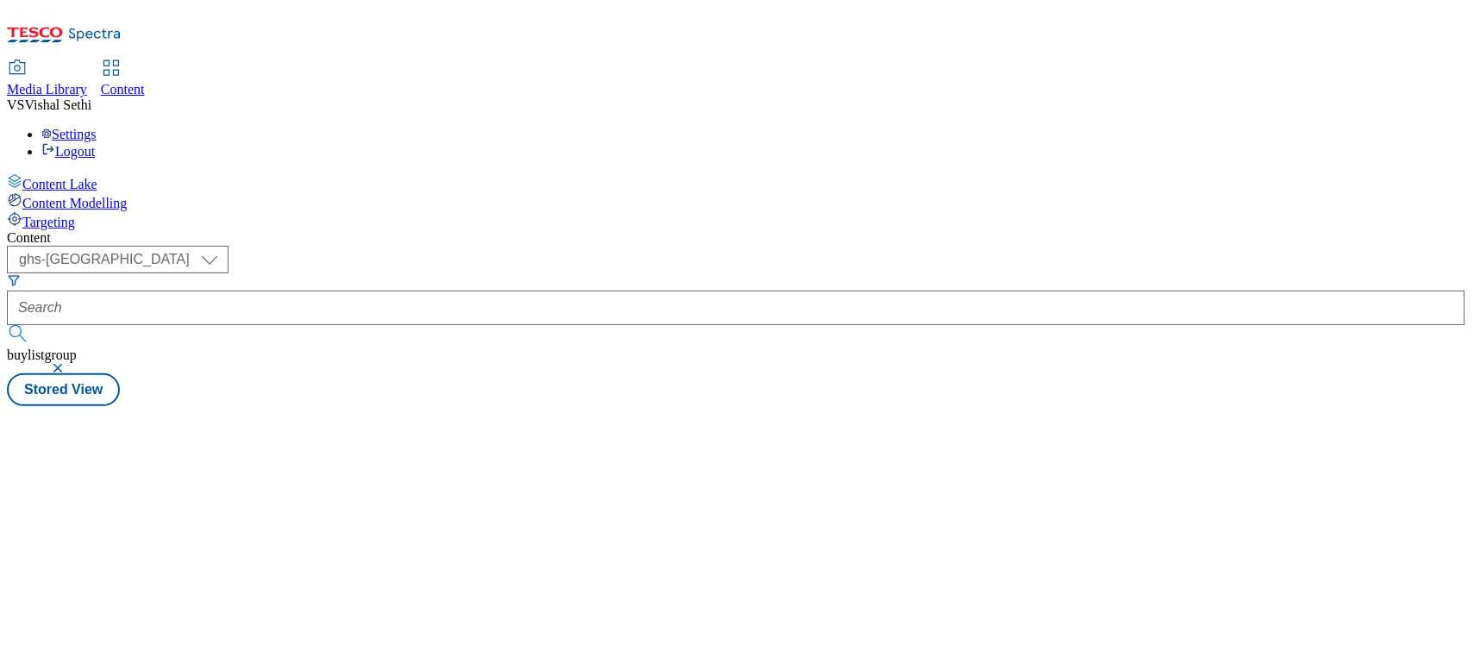
click at [641, 277] on div "Content ( optional ) ghs-roi ghs-uk ghs-uk buylistgroup Stored View" at bounding box center [736, 318] width 1458 height 176
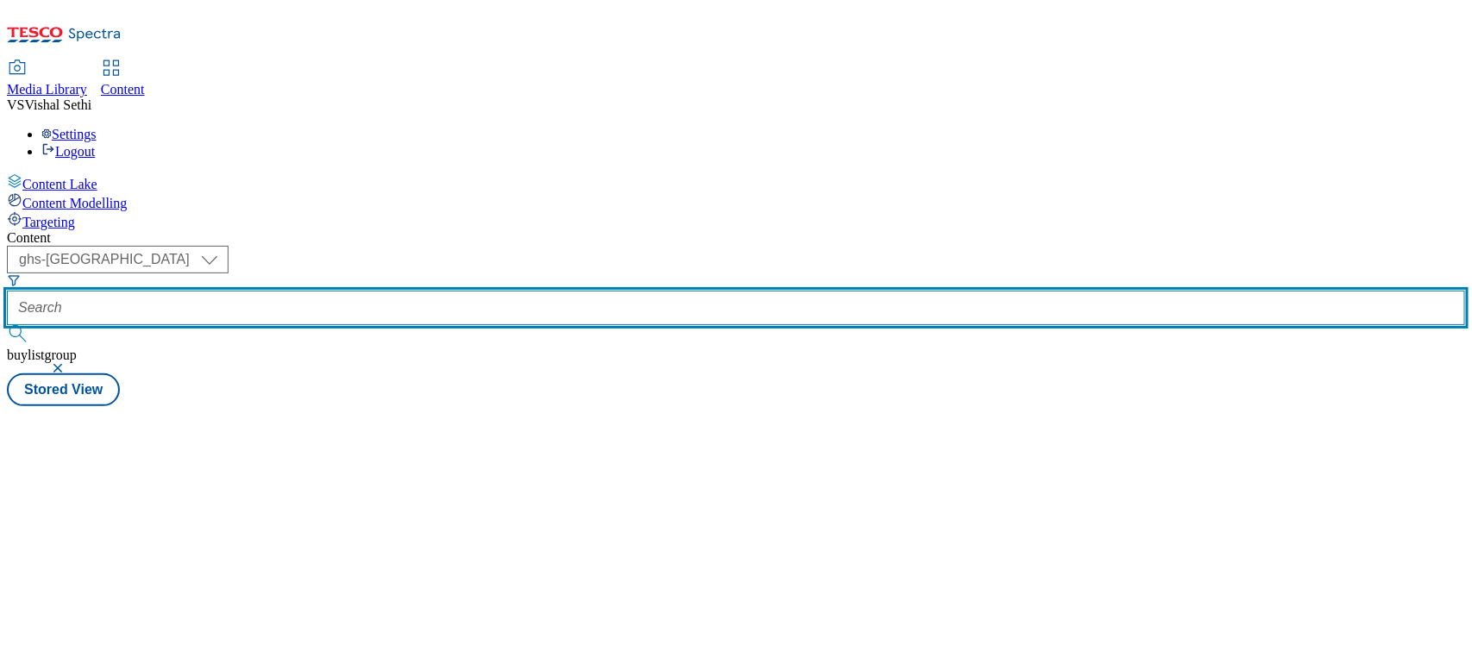
click at [406, 291] on input "text" at bounding box center [736, 308] width 1458 height 34
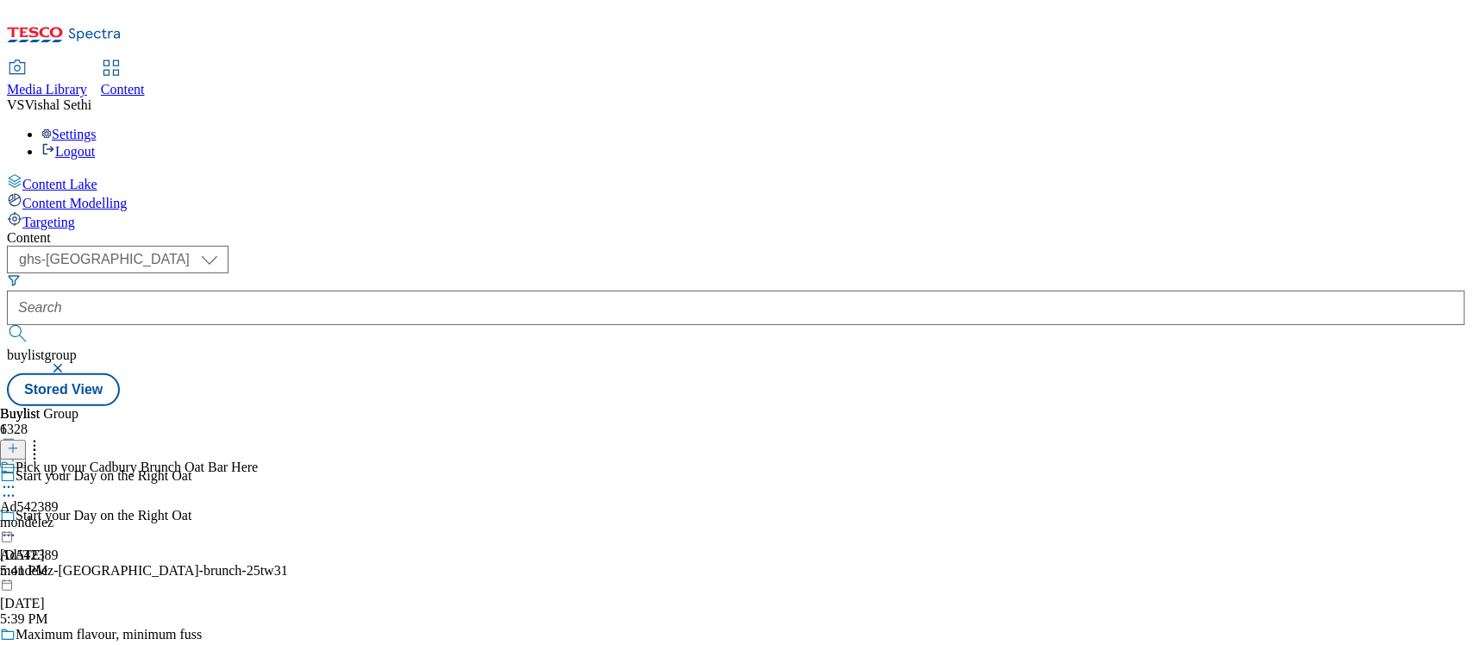
click at [258, 460] on div "Pick up your Cadbury Brunch Oat Bar Here Ad542389 mondelez Sep 23, 2025 5:41 PM" at bounding box center [129, 519] width 258 height 119
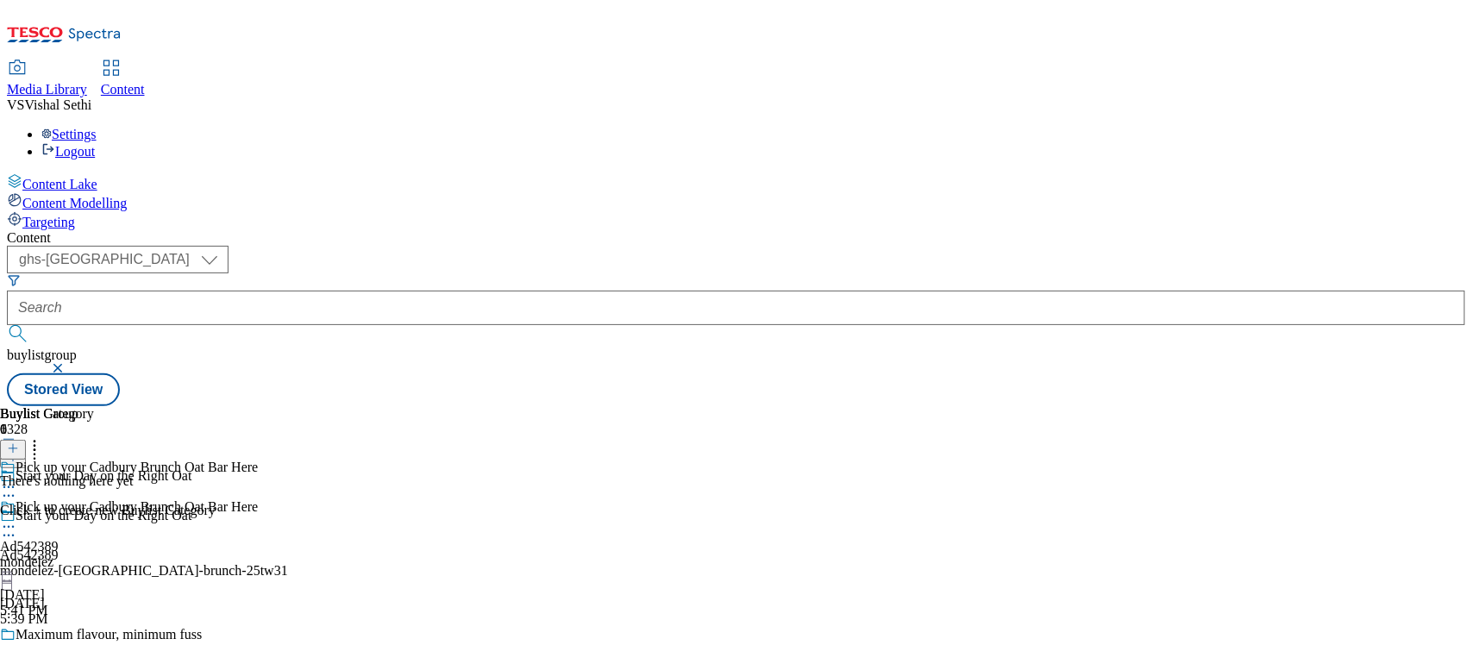
click at [19, 442] on icon at bounding box center [13, 448] width 12 height 12
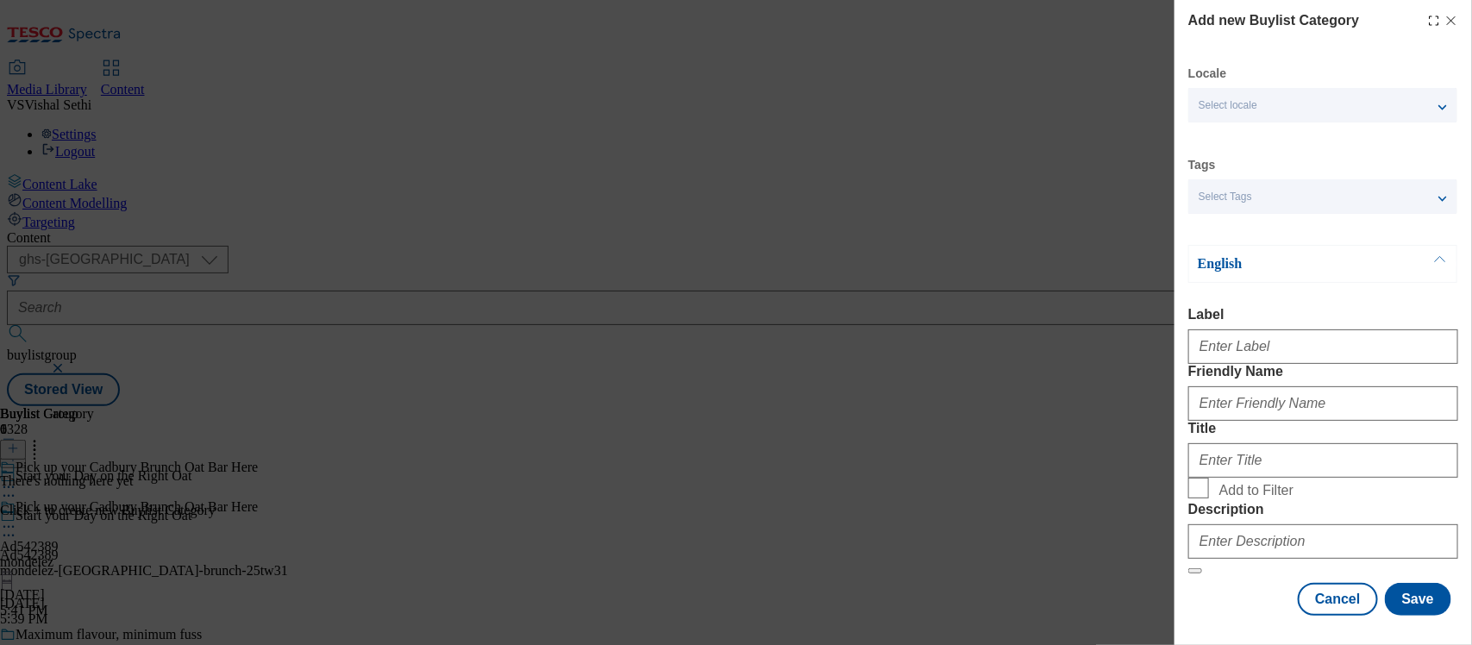
click at [1235, 330] on div "Modal" at bounding box center [1323, 342] width 270 height 41
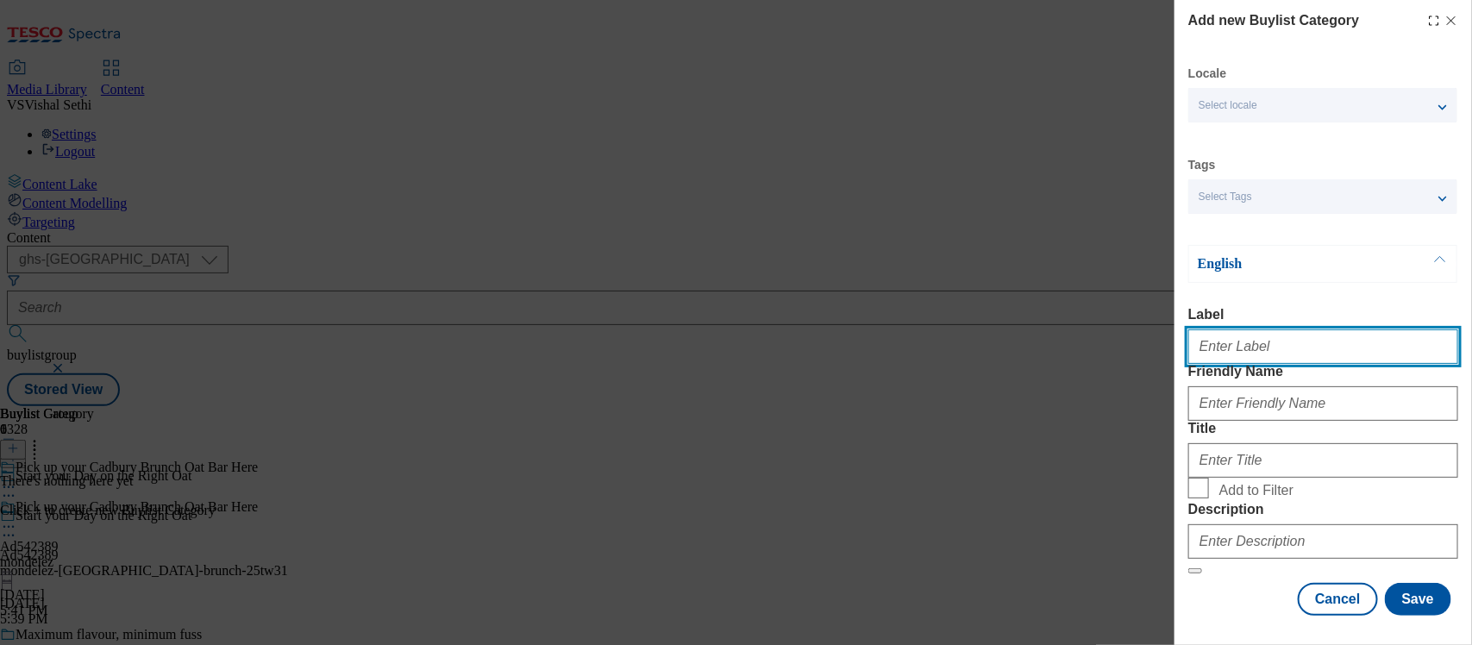
click at [1234, 360] on input "Label" at bounding box center [1323, 346] width 270 height 34
paste input "542389"
type input "Ad542389"
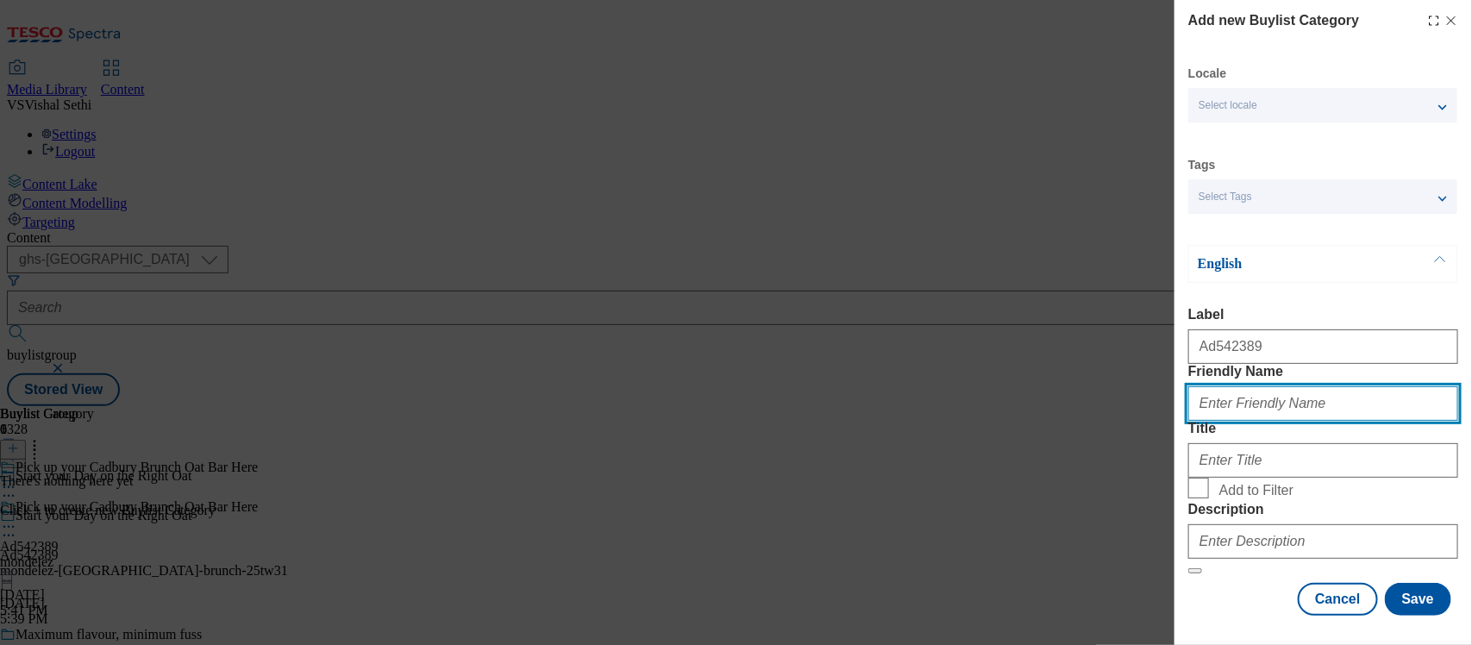
click at [1242, 421] on input "Friendly Name" at bounding box center [1323, 403] width 270 height 34
type input "mondelez-cadbury-brunch"
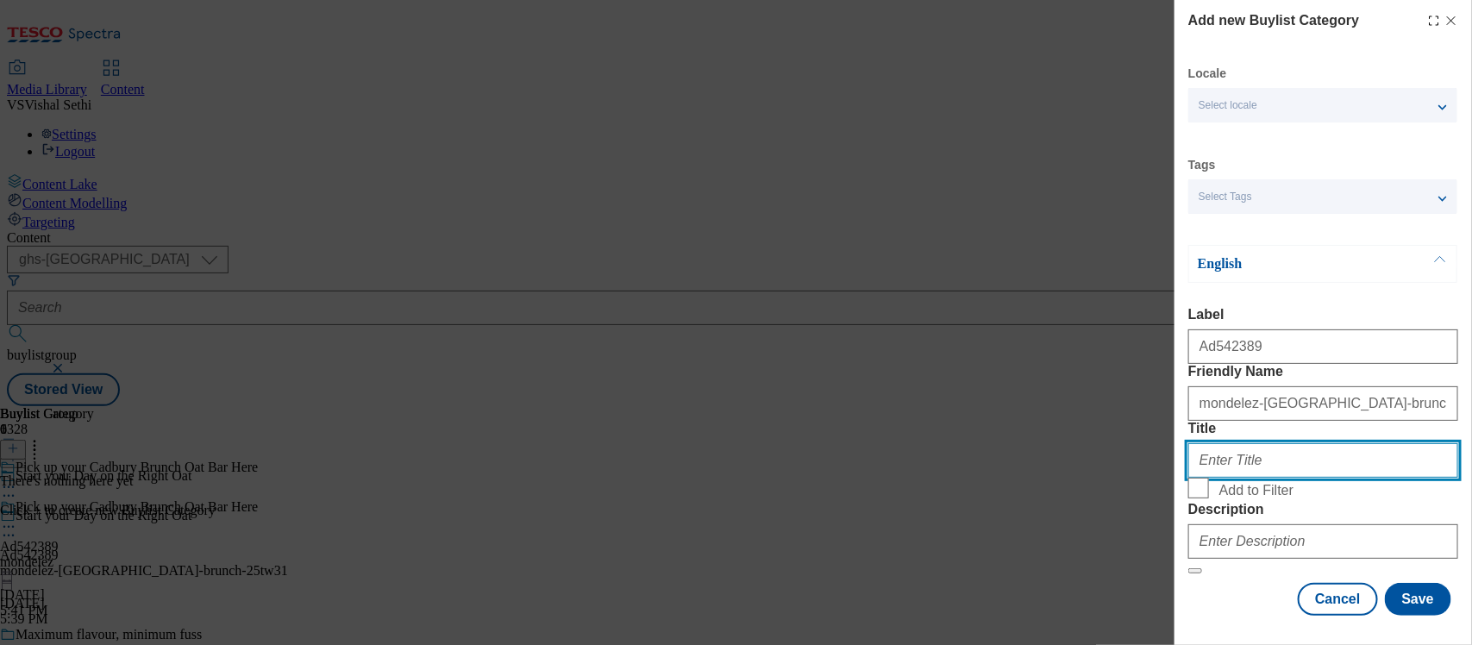
click at [1222, 478] on input "Title" at bounding box center [1323, 460] width 270 height 34
type input "Mondelez"
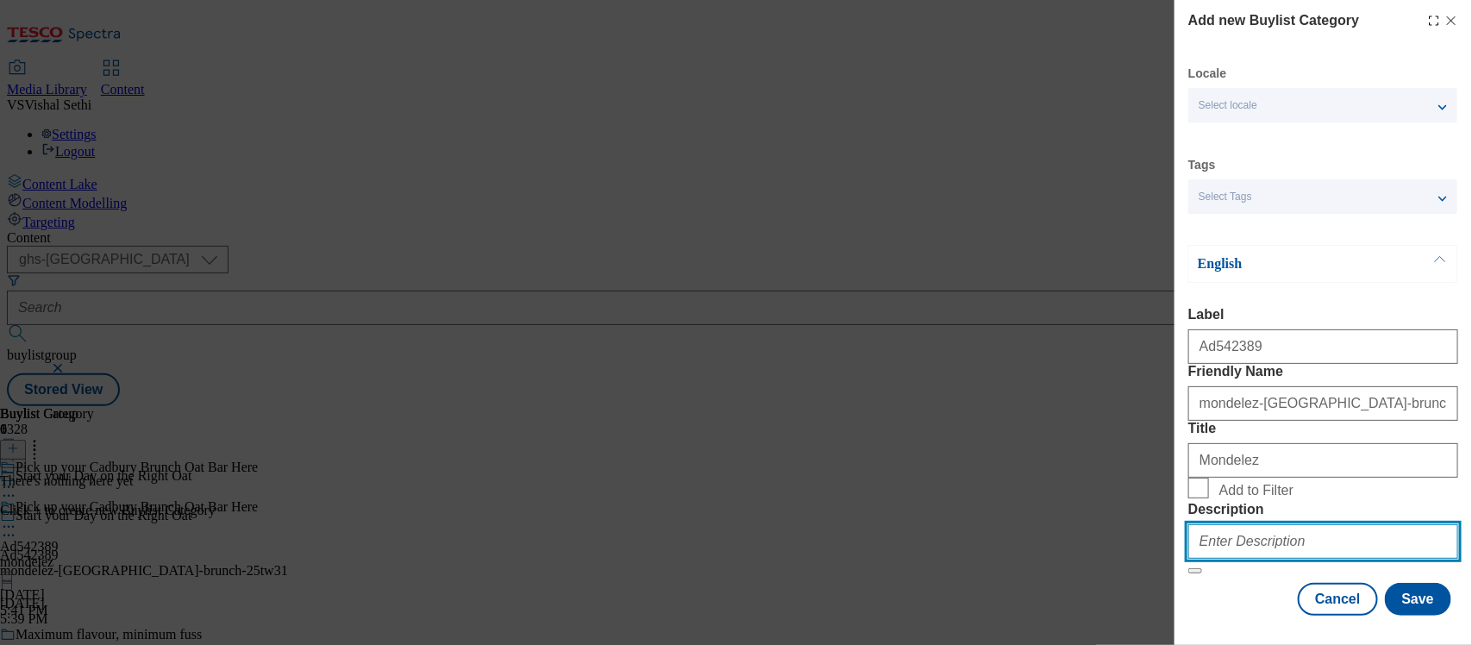
click at [1259, 533] on input "Description" at bounding box center [1323, 541] width 270 height 34
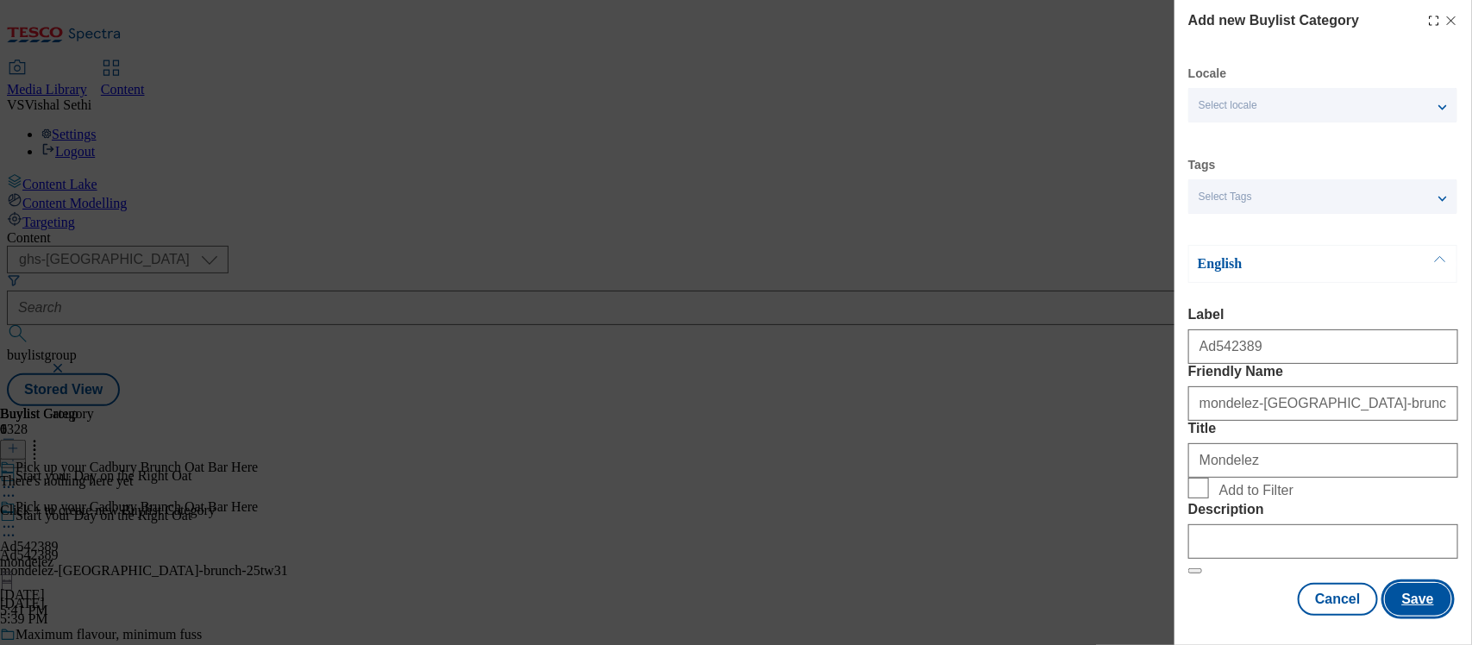
click at [1419, 583] on button "Save" at bounding box center [1418, 599] width 66 height 33
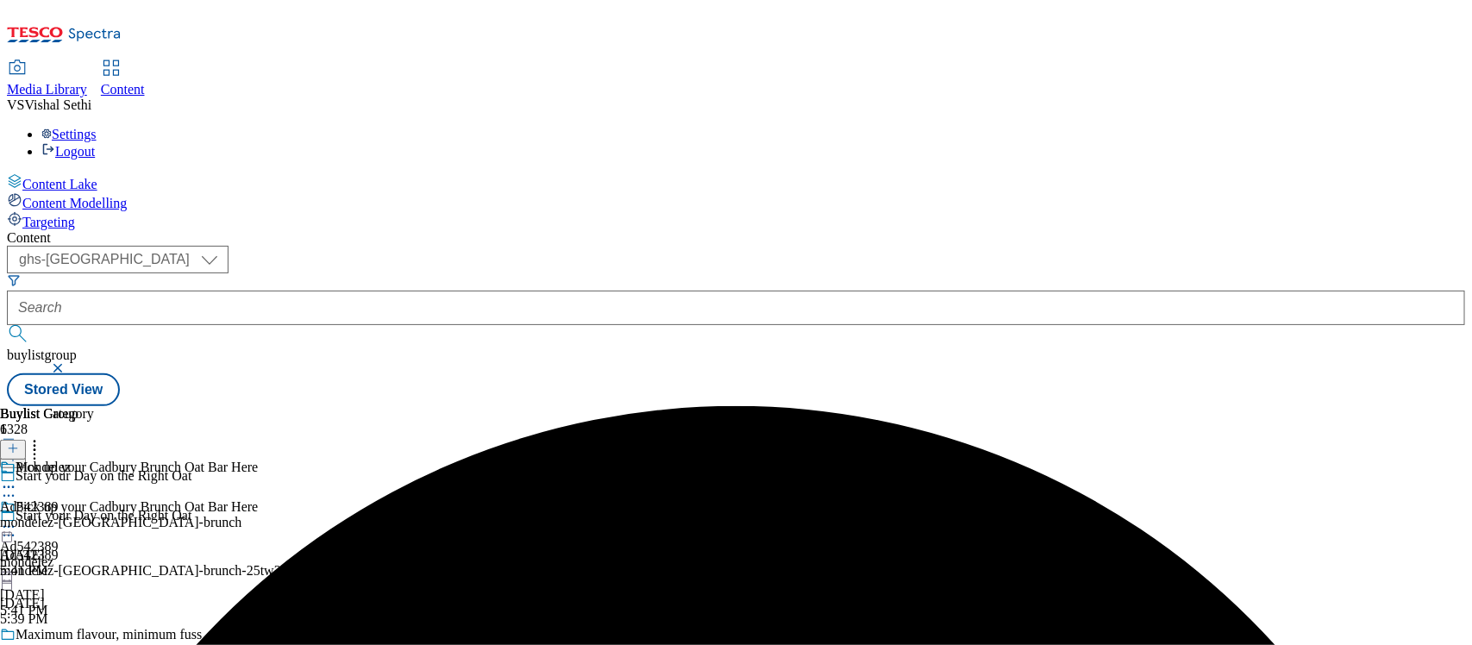
click at [241, 515] on div "mondelez-cadbury-brunch" at bounding box center [120, 523] width 241 height 16
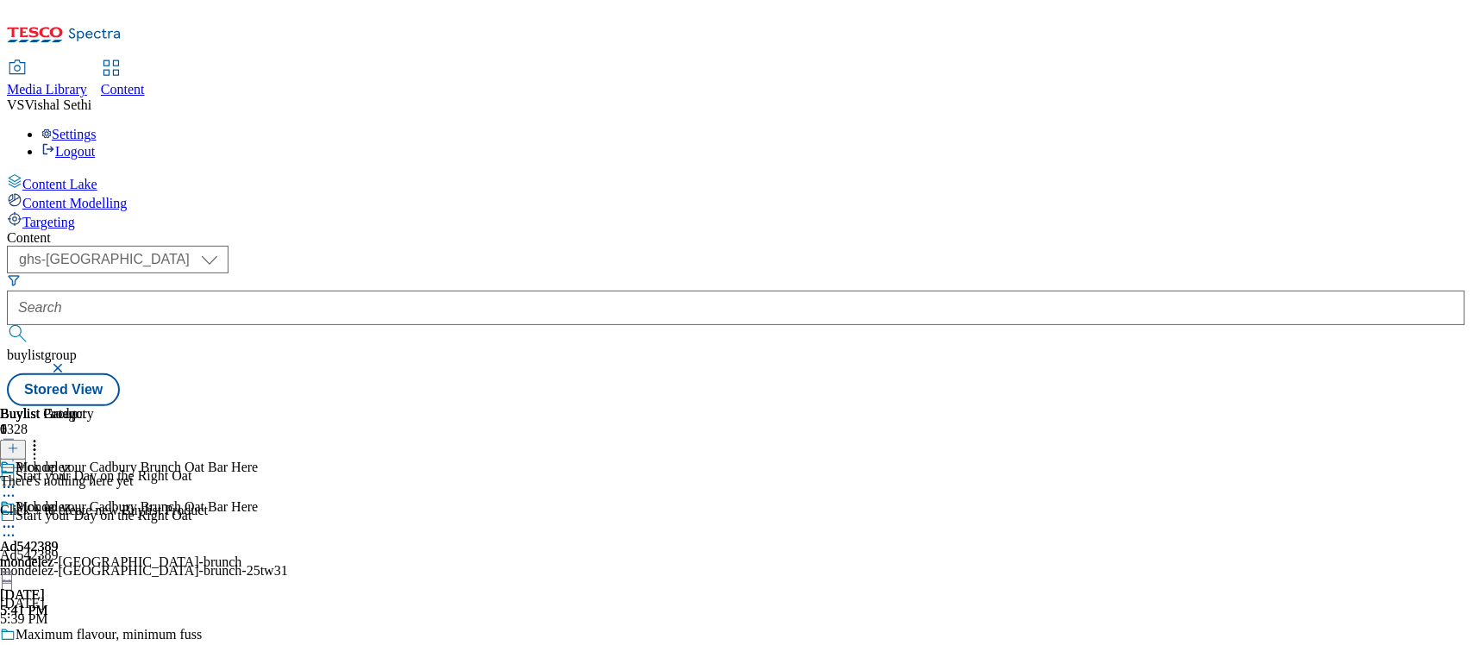
click at [19, 442] on icon at bounding box center [13, 448] width 12 height 12
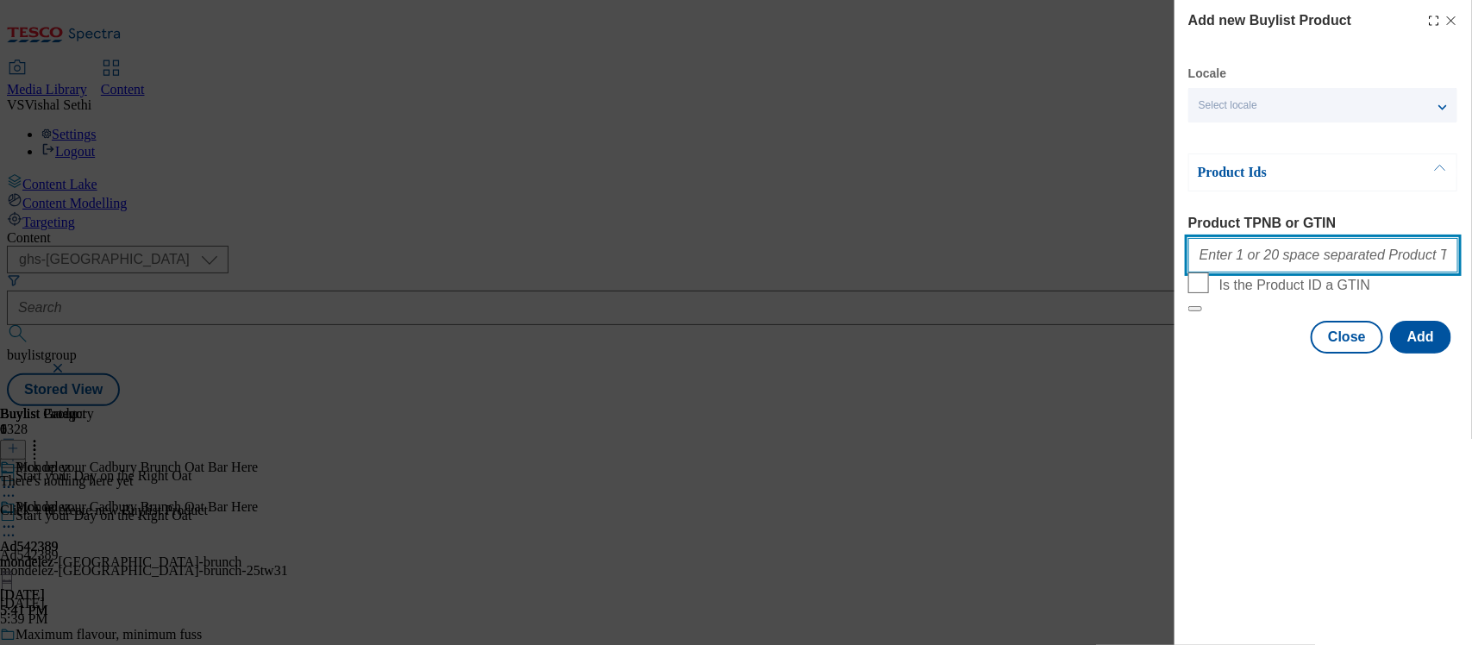
click at [1282, 265] on input "Product TPNB or GTIN" at bounding box center [1323, 255] width 270 height 34
paste input "97018680"
type input "97018680"
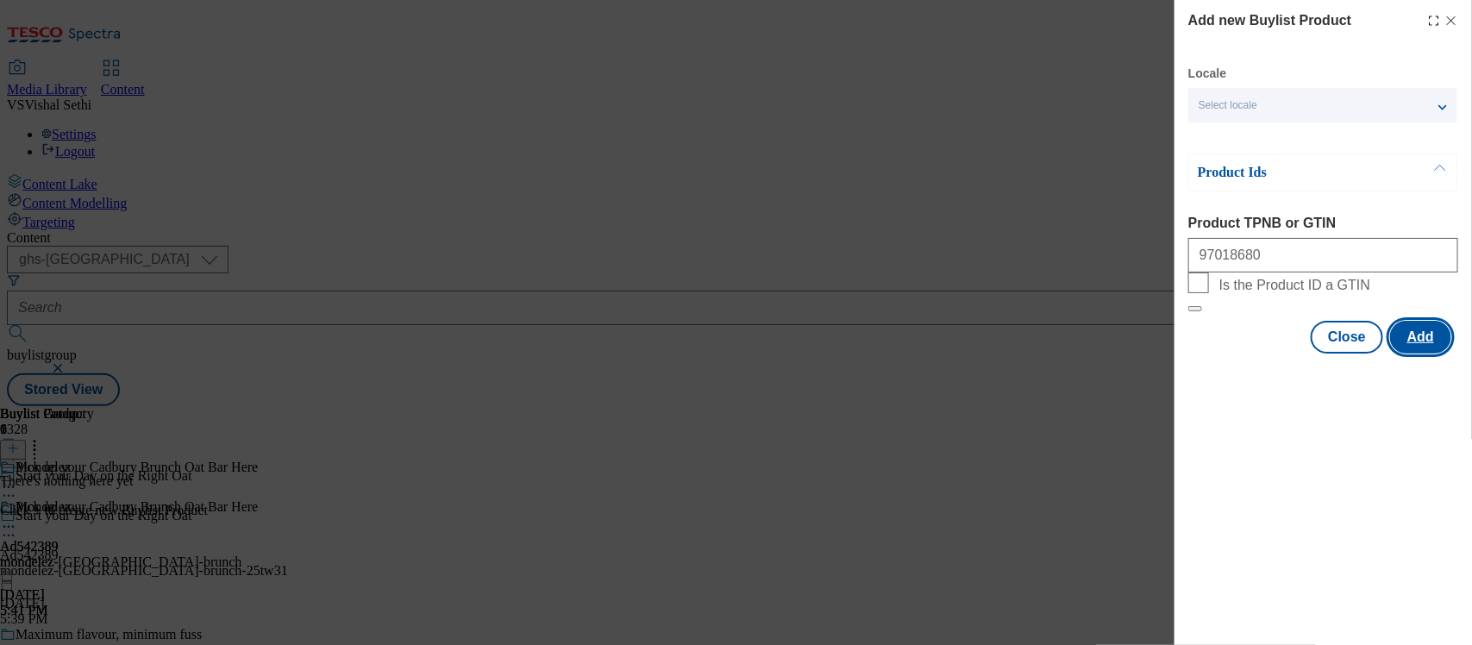
click at [1418, 353] on button "Add" at bounding box center [1420, 337] width 61 height 33
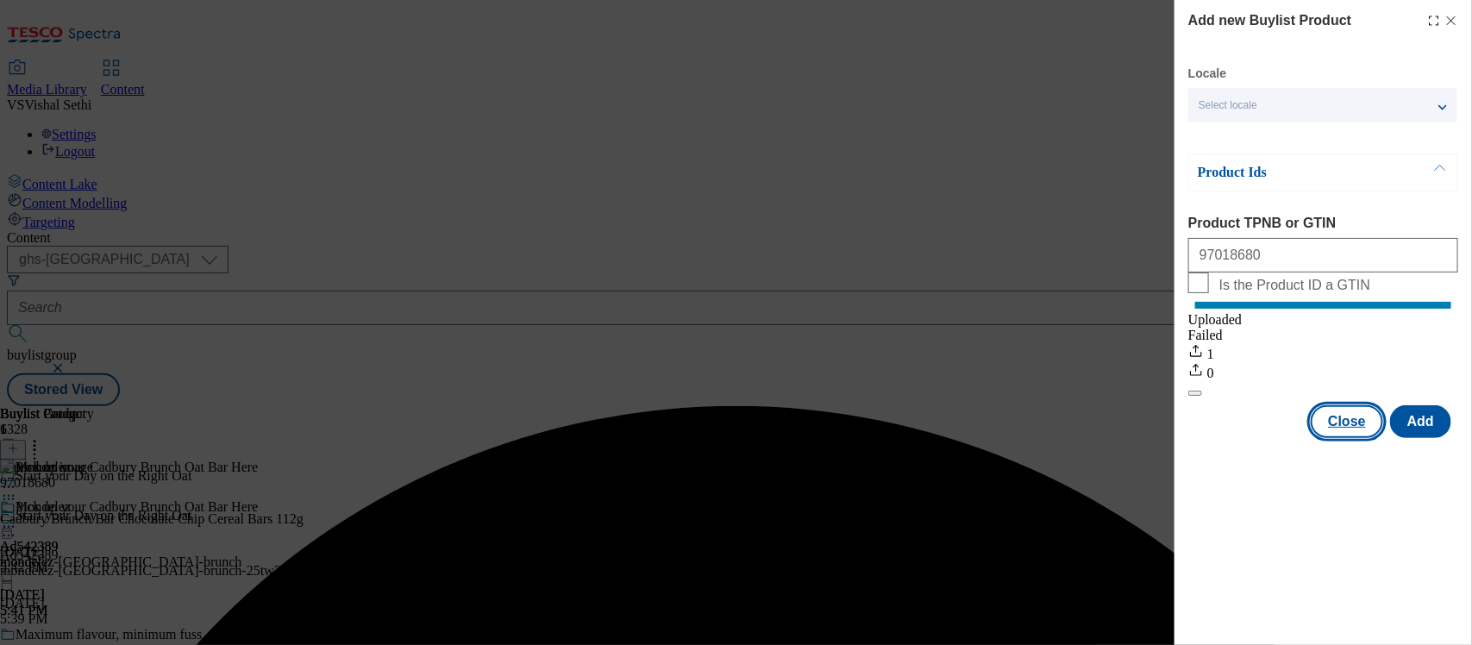
click at [1341, 431] on button "Close" at bounding box center [1346, 421] width 72 height 33
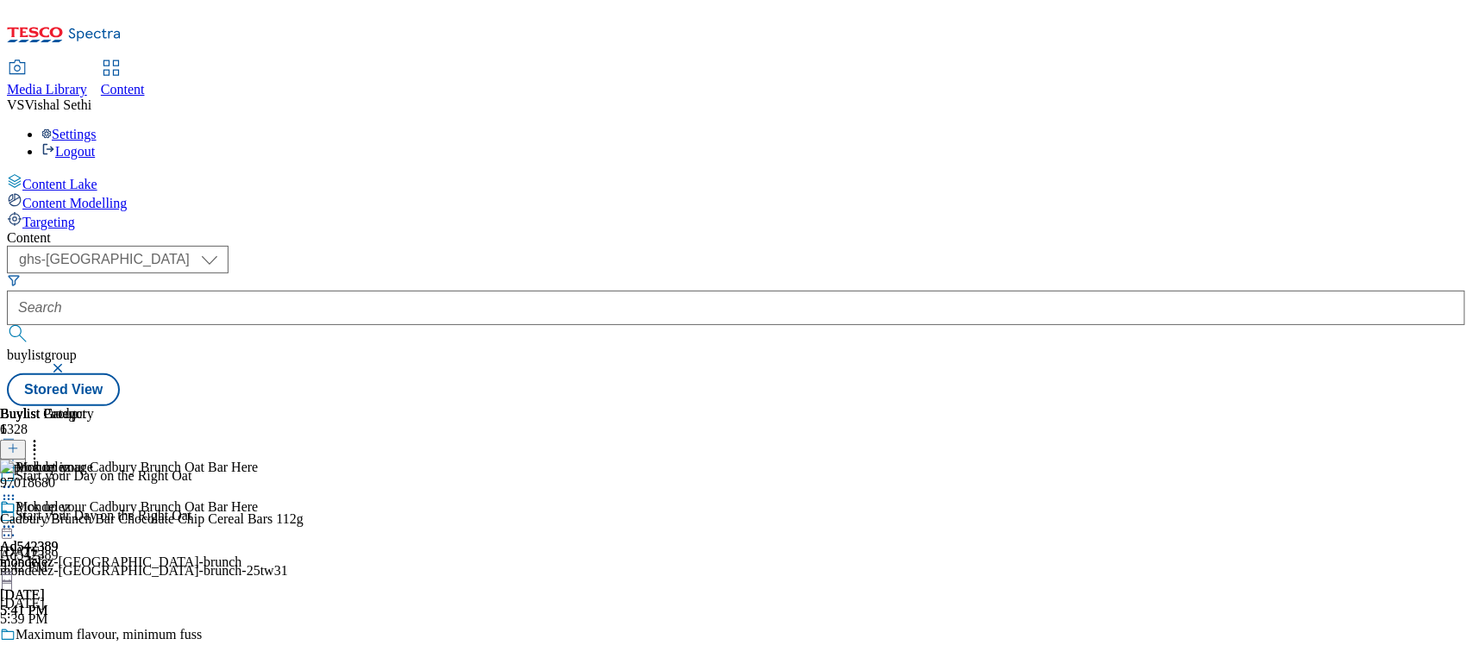
click at [17, 527] on icon at bounding box center [8, 535] width 17 height 17
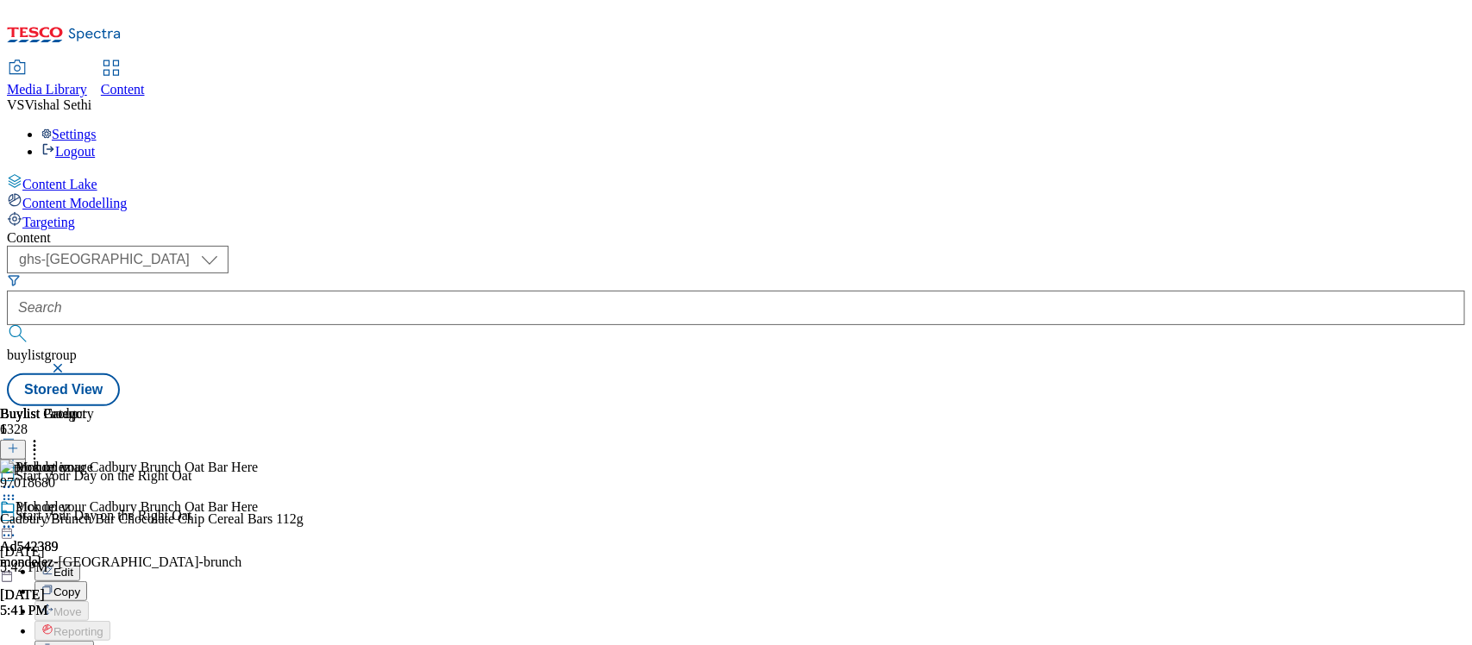
click at [73, 566] on span "Edit" at bounding box center [63, 572] width 20 height 13
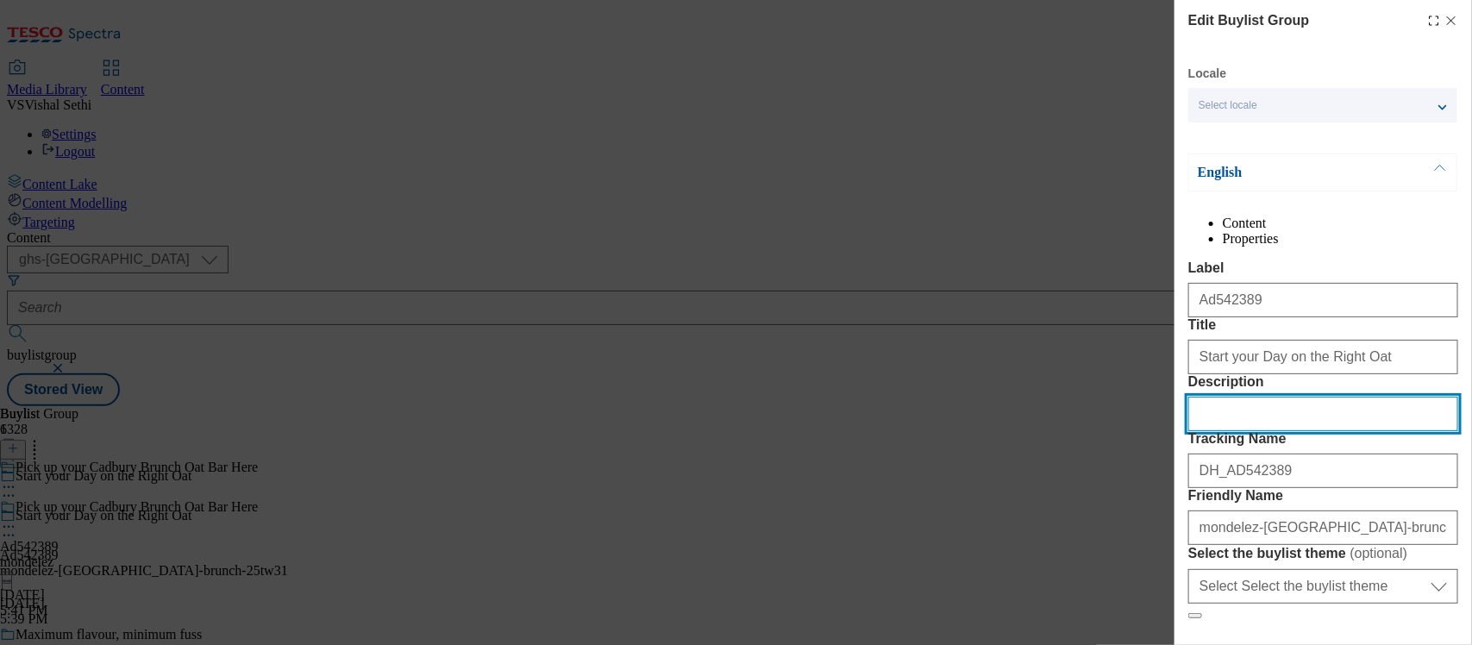
click at [1233, 431] on input "Description" at bounding box center [1323, 414] width 270 height 34
paste input "Cadbury Brunch Bar Chocolate Chip Cereal Bars 112g"
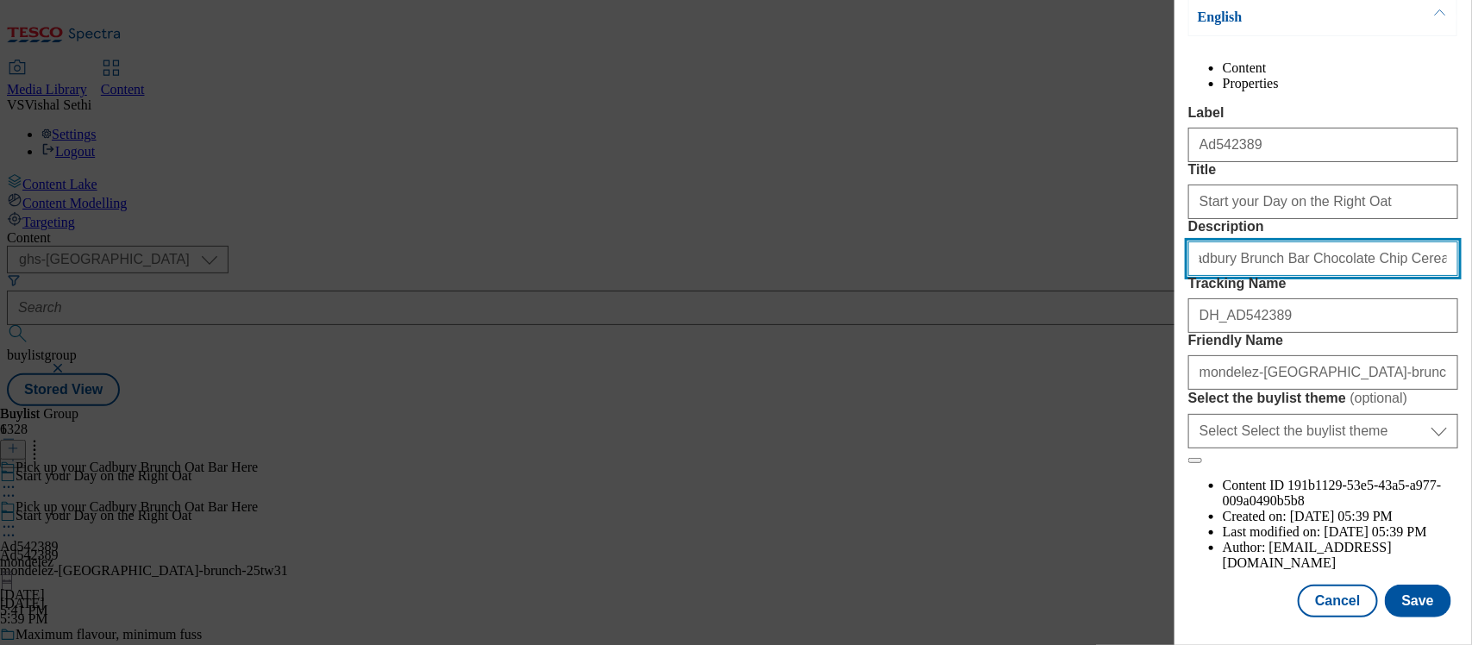
scroll to position [248, 0]
type input "Cadbury Brunch Bar Chocolate Chip Cereal Bars 112g"
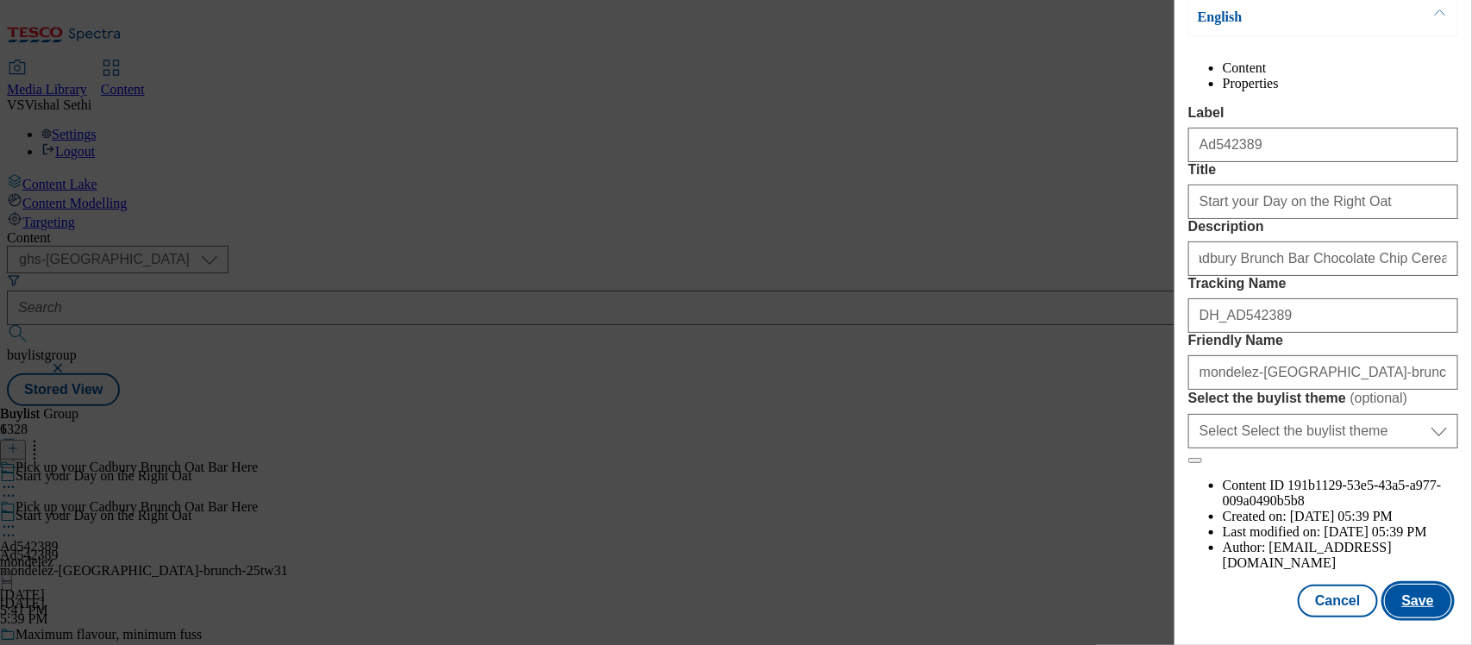
click at [1397, 586] on button "Save" at bounding box center [1418, 601] width 66 height 33
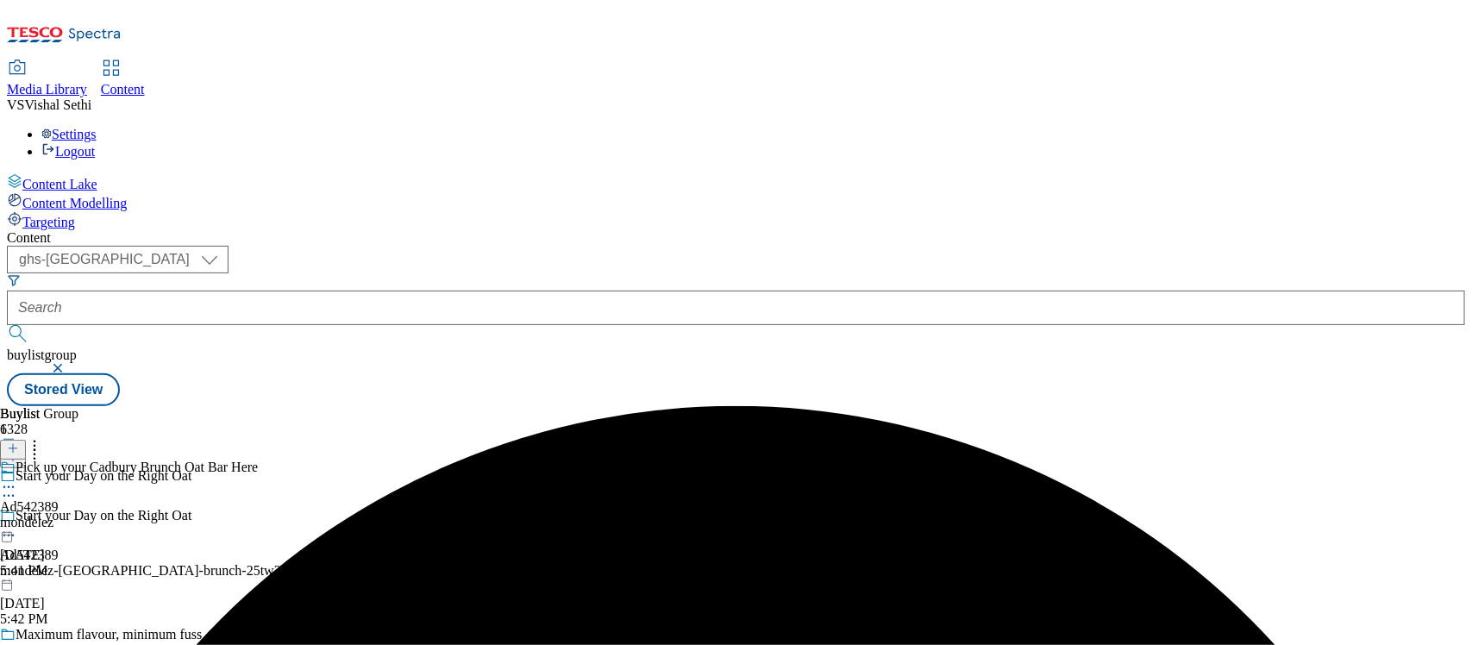
click at [258, 460] on div "Pick up your Cadbury Brunch Oat Bar Here Ad542389 mondelez Sep 23, 2025 5:41 PM" at bounding box center [129, 519] width 258 height 119
click at [17, 518] on icon at bounding box center [8, 526] width 17 height 17
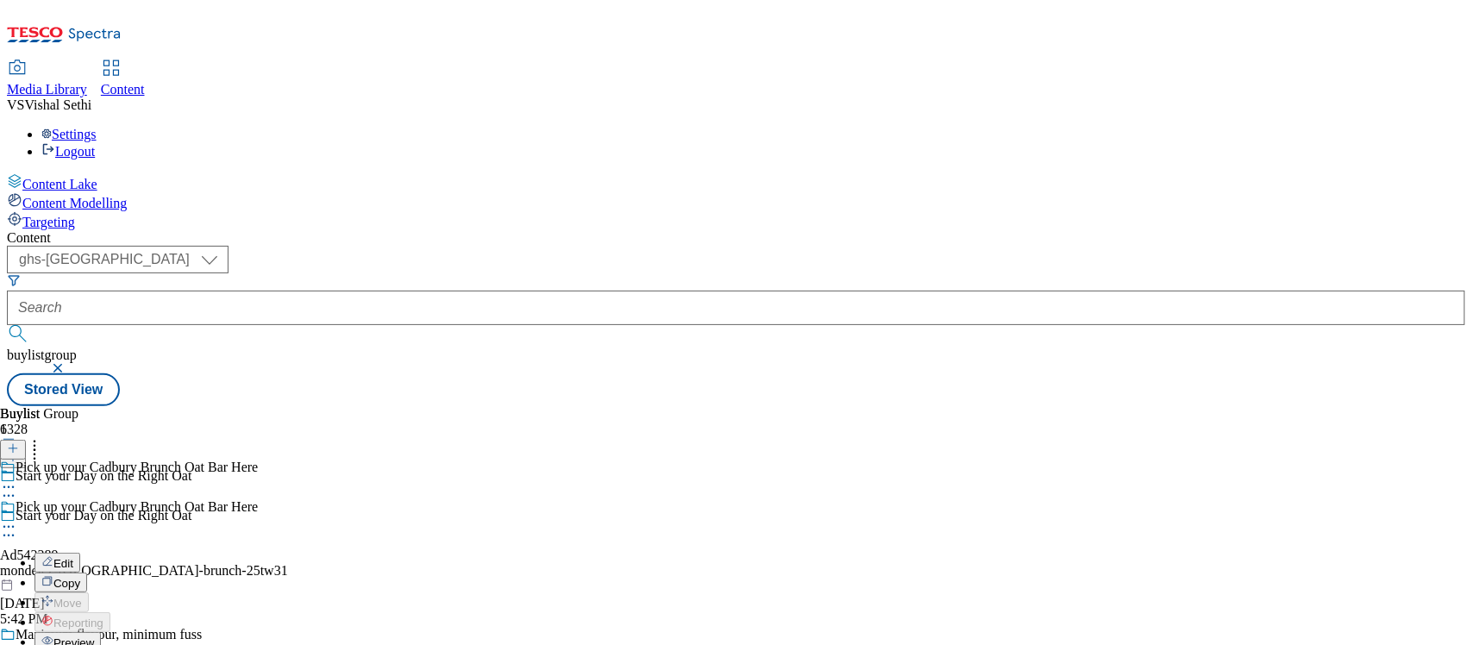
click at [73, 557] on span "Edit" at bounding box center [63, 563] width 20 height 13
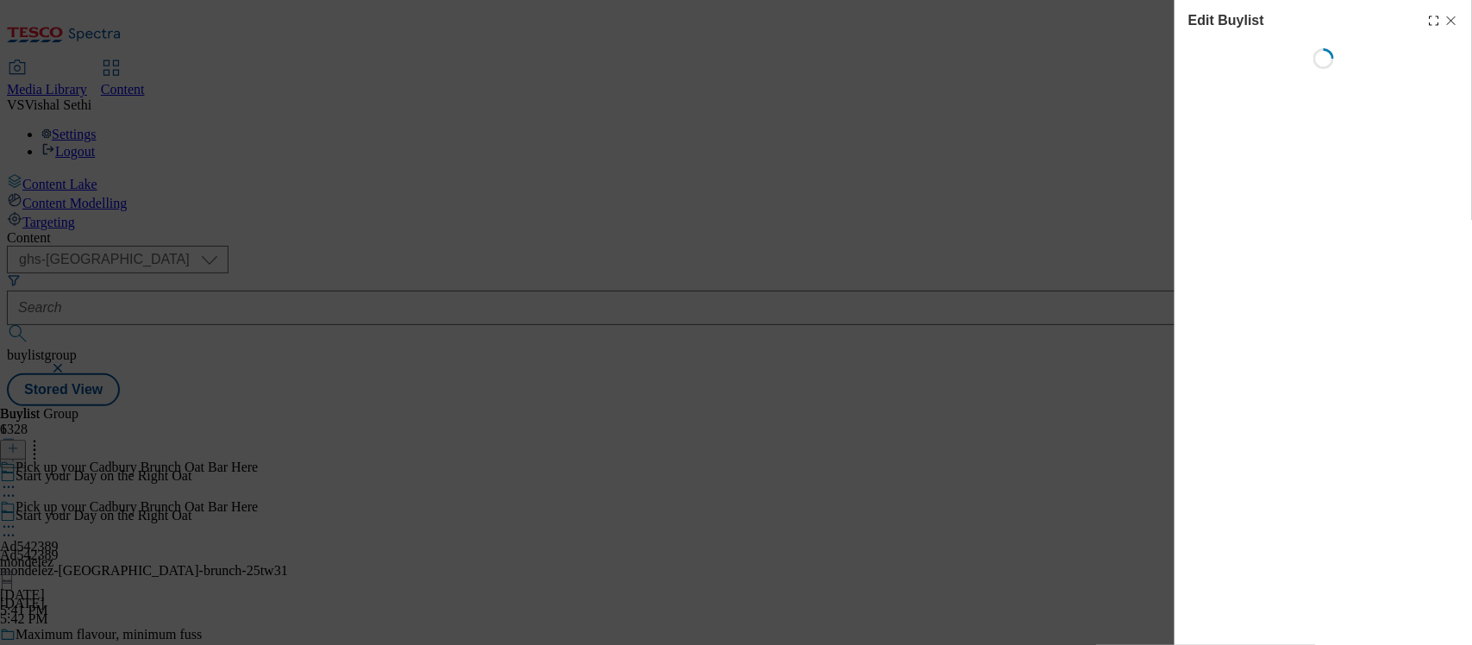
select select "tactical"
select select "supplier funded short term 1-3 weeks"
select select "Banner"
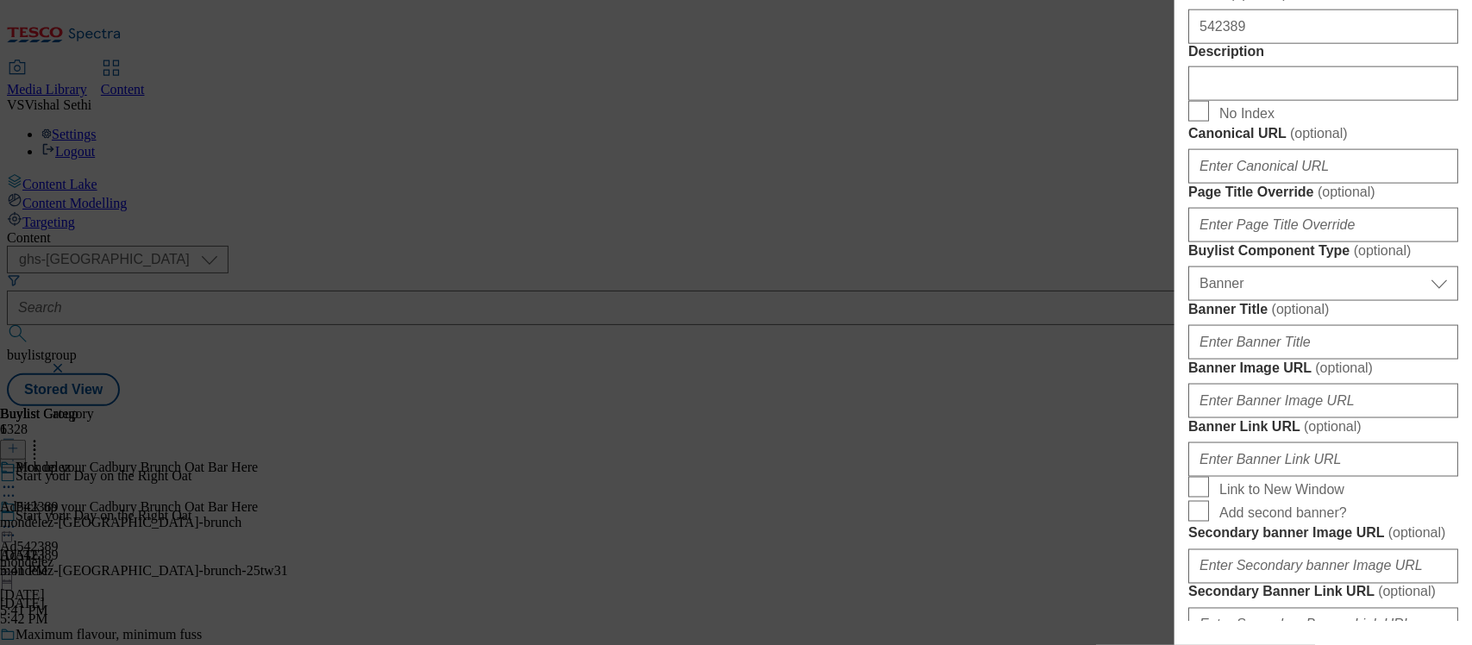
scroll to position [970, 0]
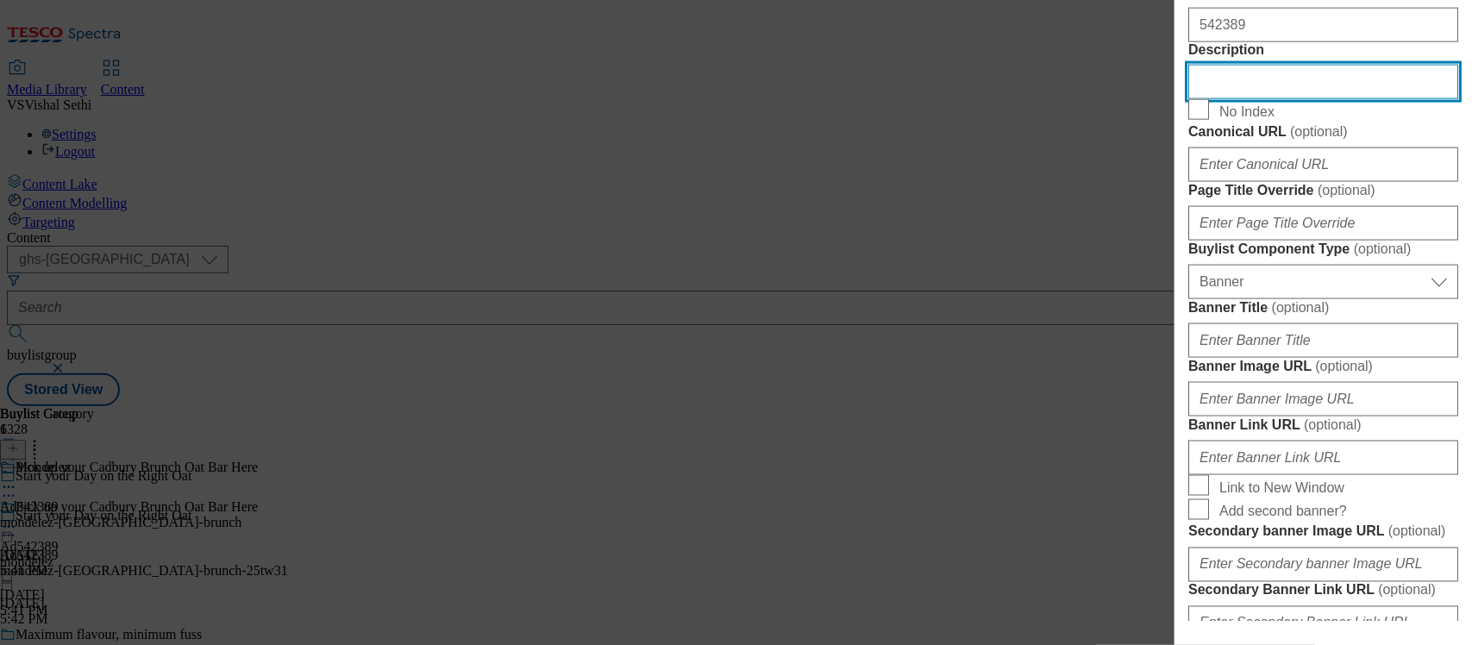
click at [1231, 99] on input "Description" at bounding box center [1323, 82] width 270 height 34
paste input "Cadbury Brunch Bar Chocolate Chip Cereal Bars 112g"
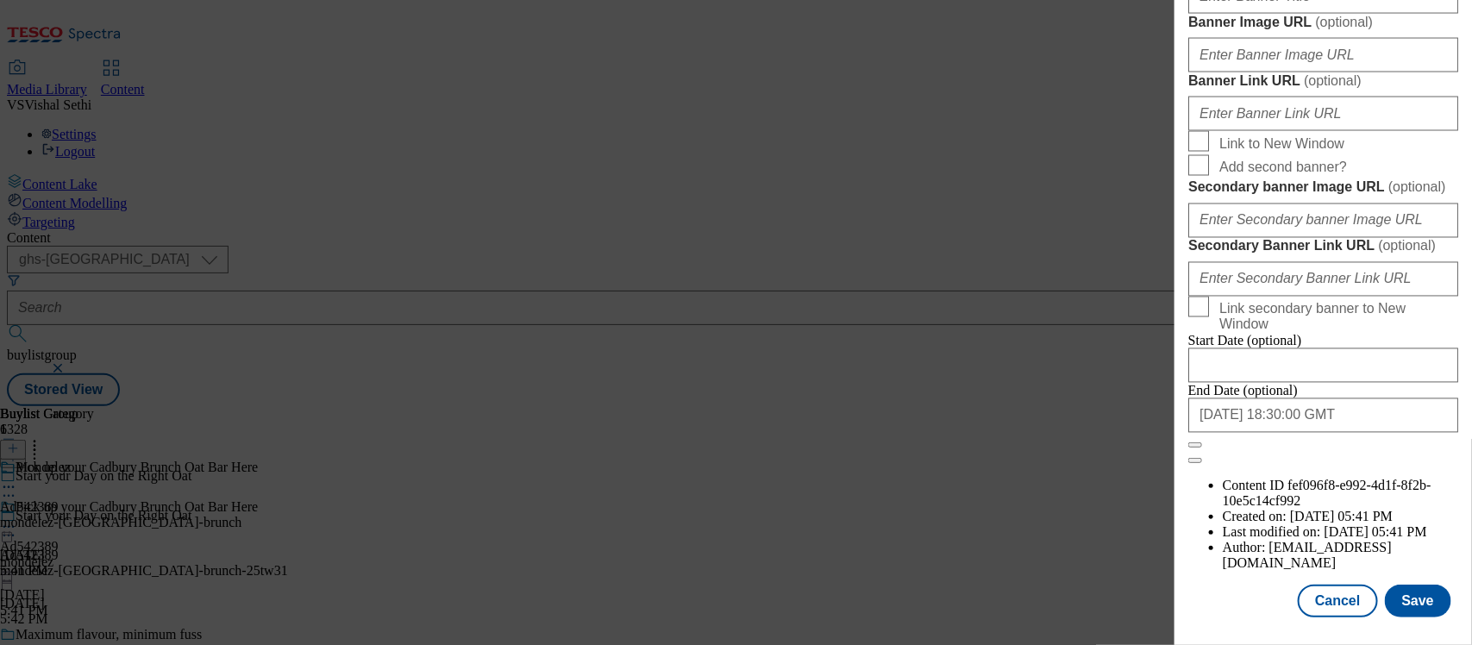
scroll to position [1968, 0]
type input "Cadbury Brunch Bar Chocolate Chip Cereal Bars 112g"
click at [1398, 585] on button "Save" at bounding box center [1418, 601] width 66 height 33
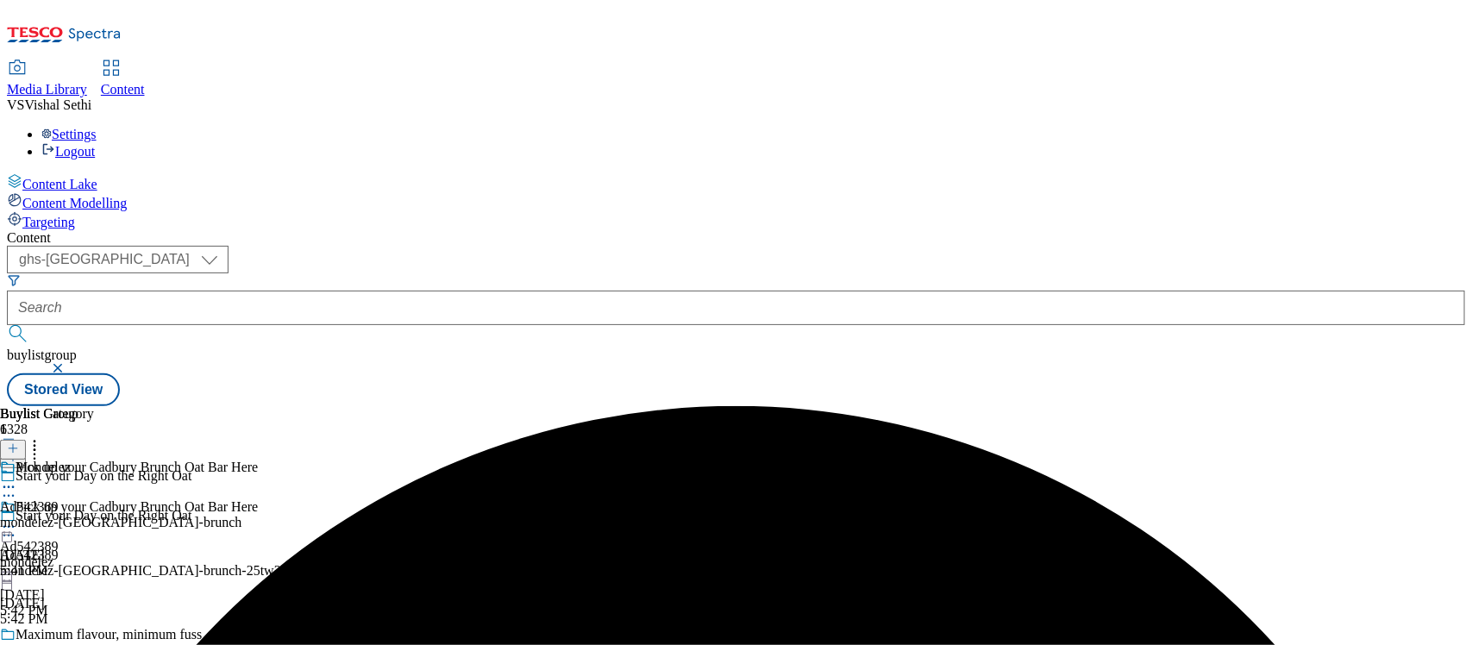
click at [17, 478] on icon at bounding box center [8, 486] width 17 height 17
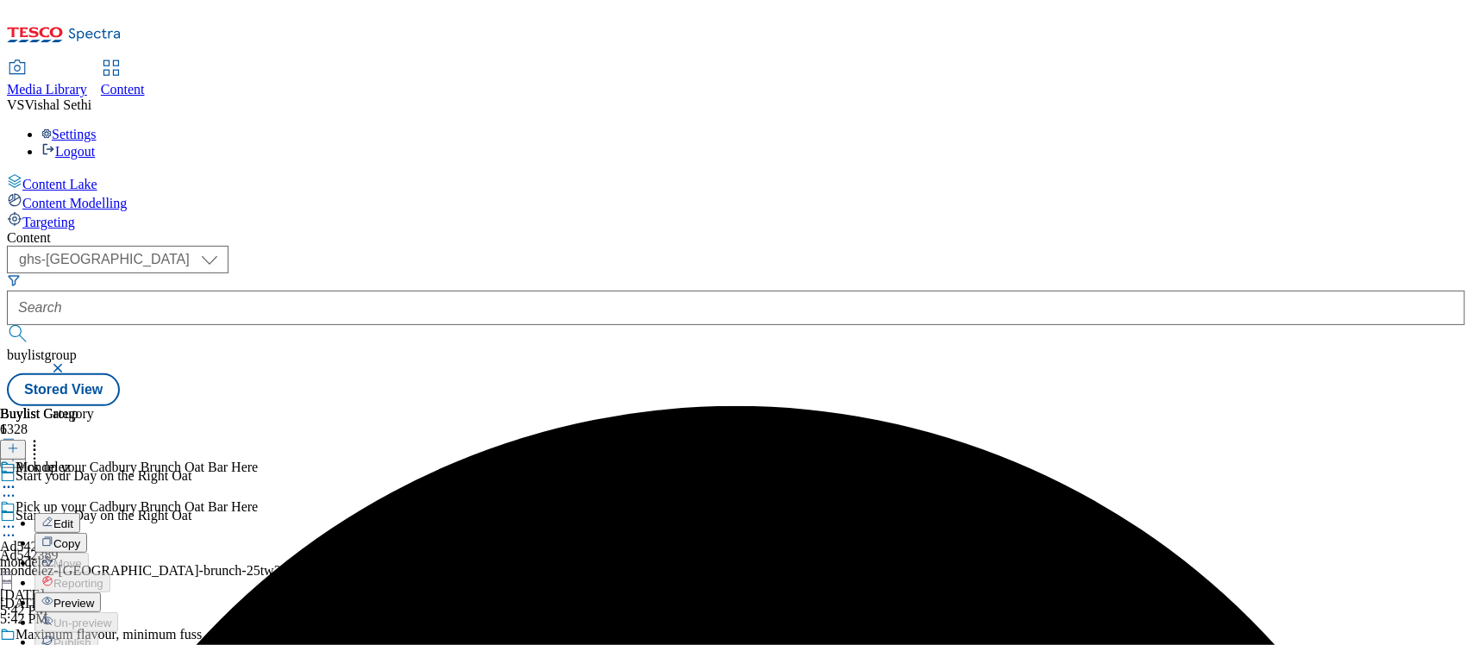
click at [73, 517] on span "Edit" at bounding box center [63, 523] width 20 height 13
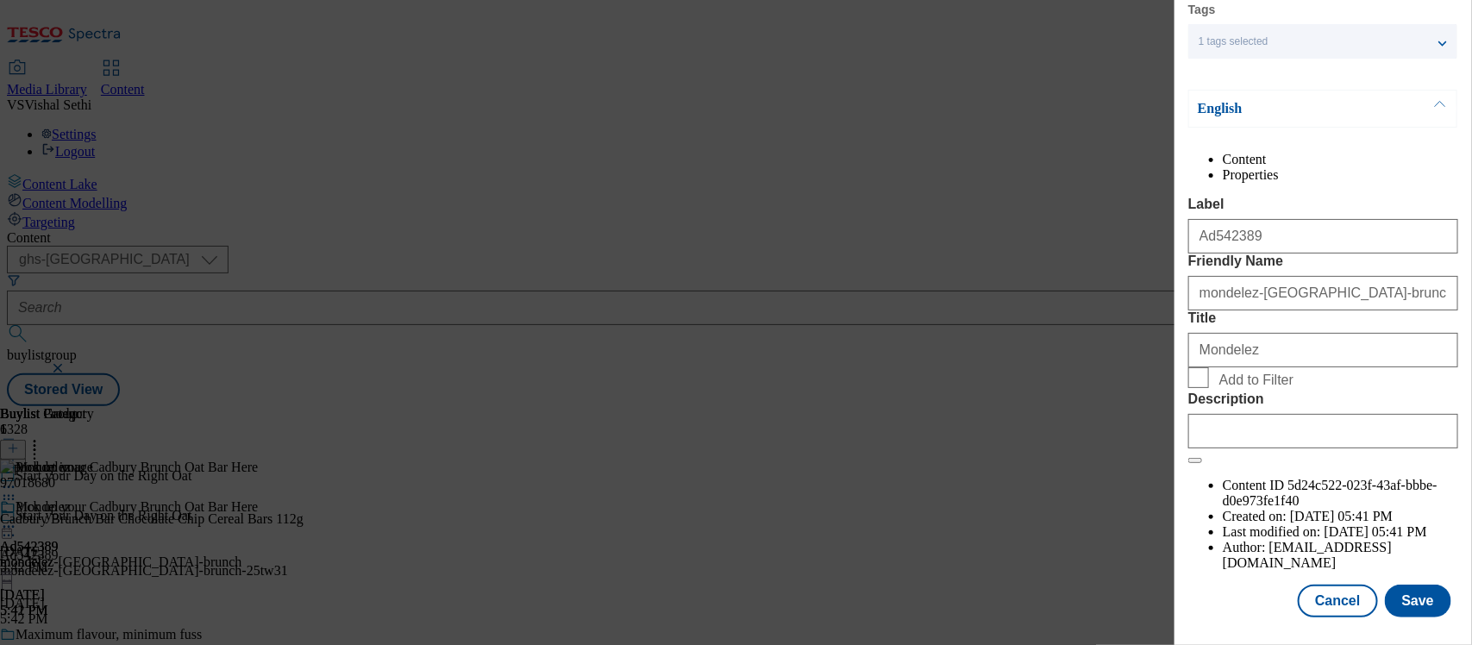
scroll to position [216, 0]
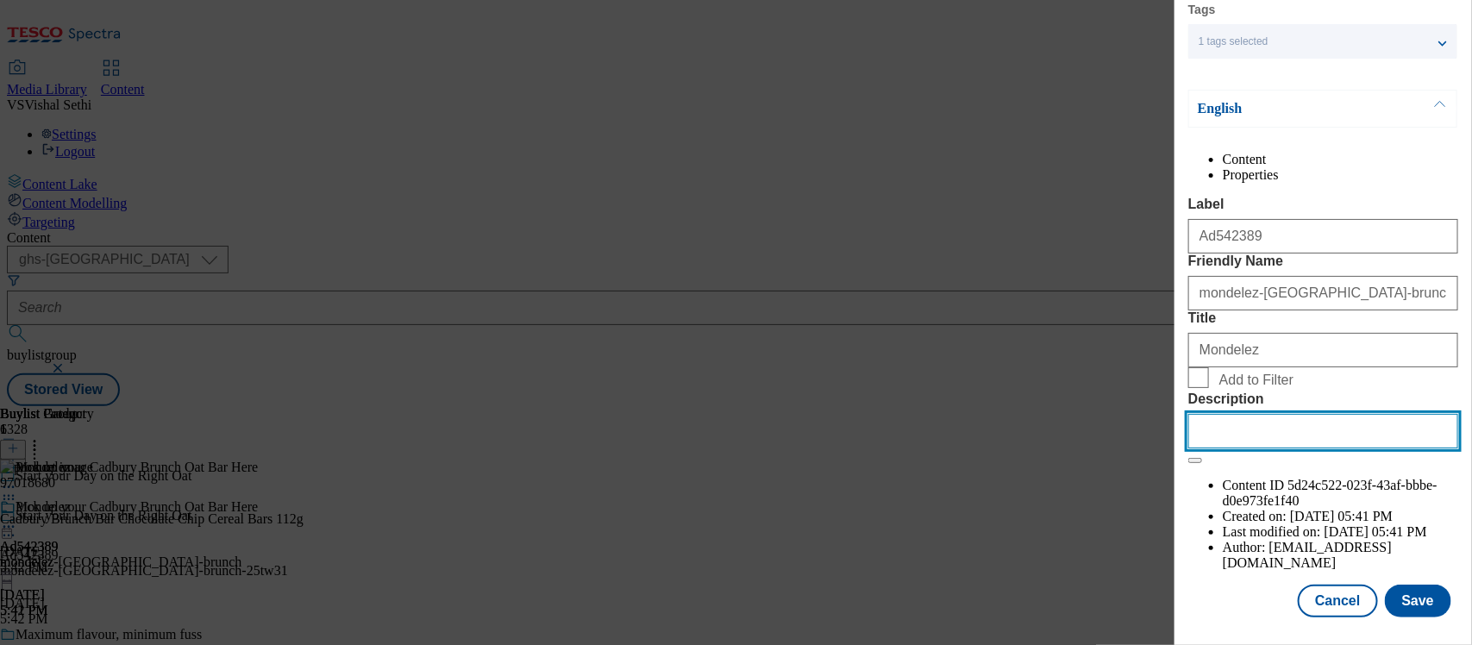
click at [1248, 448] on input "Description" at bounding box center [1323, 431] width 270 height 34
paste input "Cadbury Brunch Bar Chocolate Chip Cereal Bars 112g"
type input "Cadbury Brunch Bar Chocolate Chip Cereal Bars 112g"
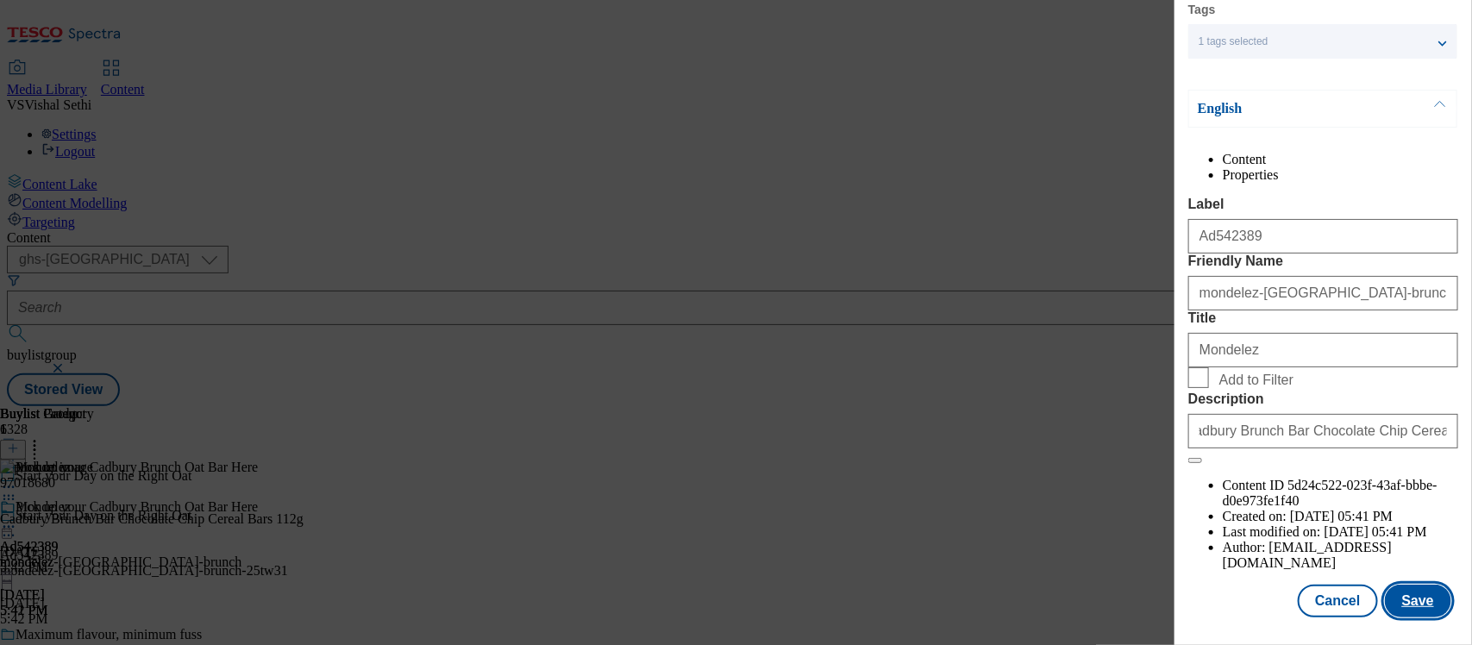
scroll to position [0, 0]
click at [1402, 585] on button "Save" at bounding box center [1418, 601] width 66 height 33
